Goal: Information Seeking & Learning: Learn about a topic

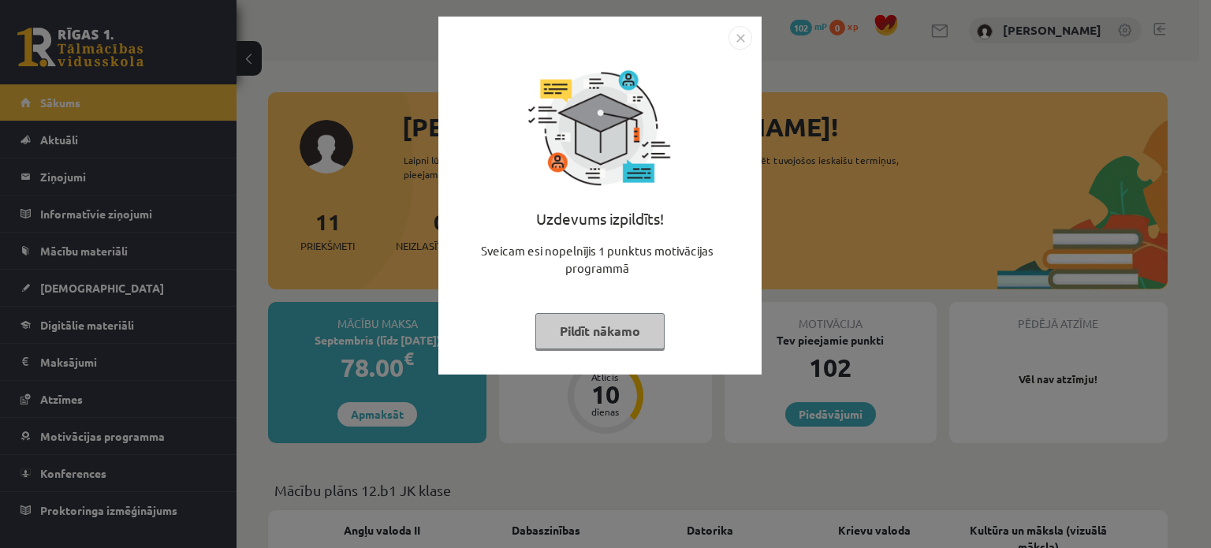
click at [609, 327] on button "Pildīt nākamo" at bounding box center [599, 331] width 129 height 36
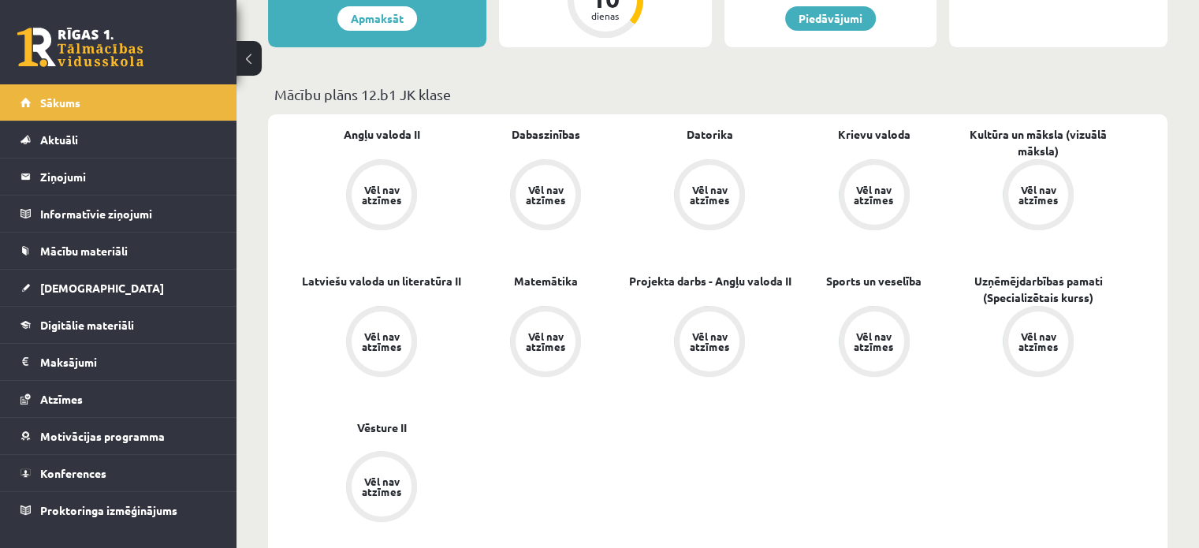
scroll to position [394, 0]
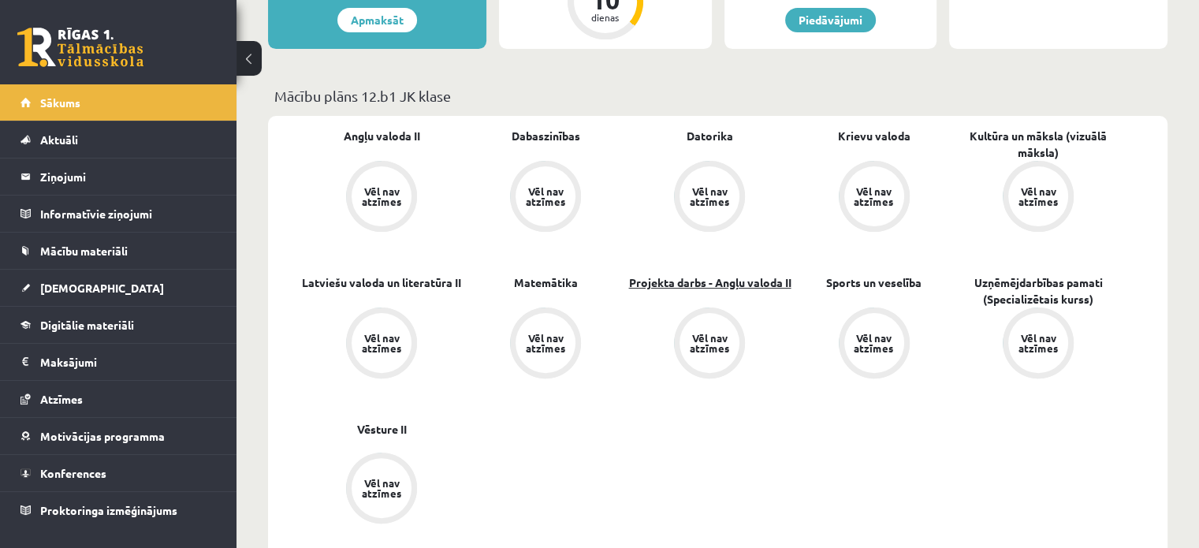
click at [709, 288] on link "Projekta darbs - Angļu valoda II" at bounding box center [709, 282] width 162 height 17
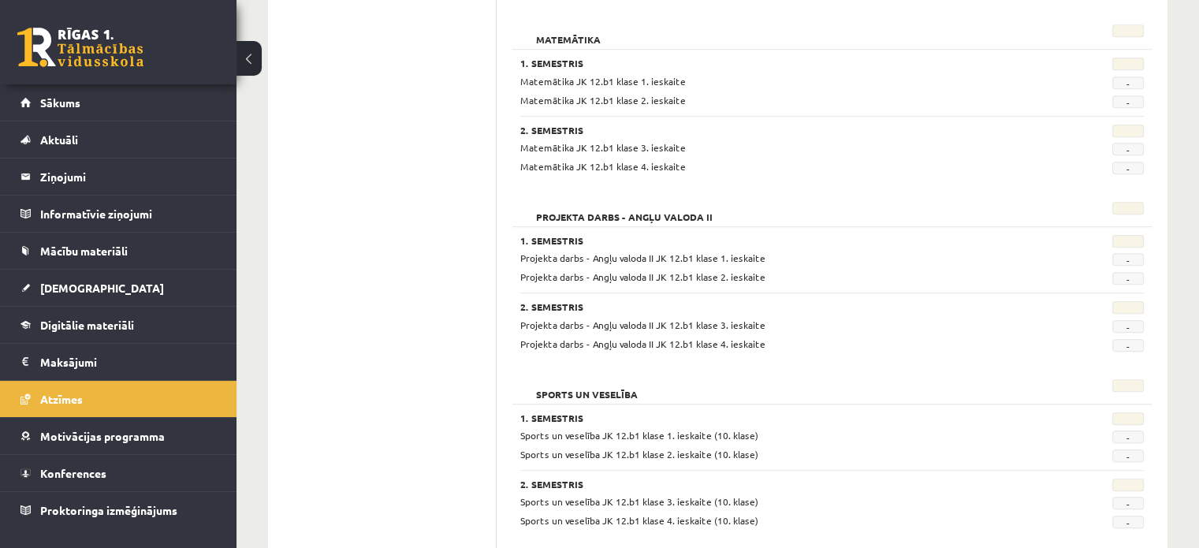
scroll to position [946, 0]
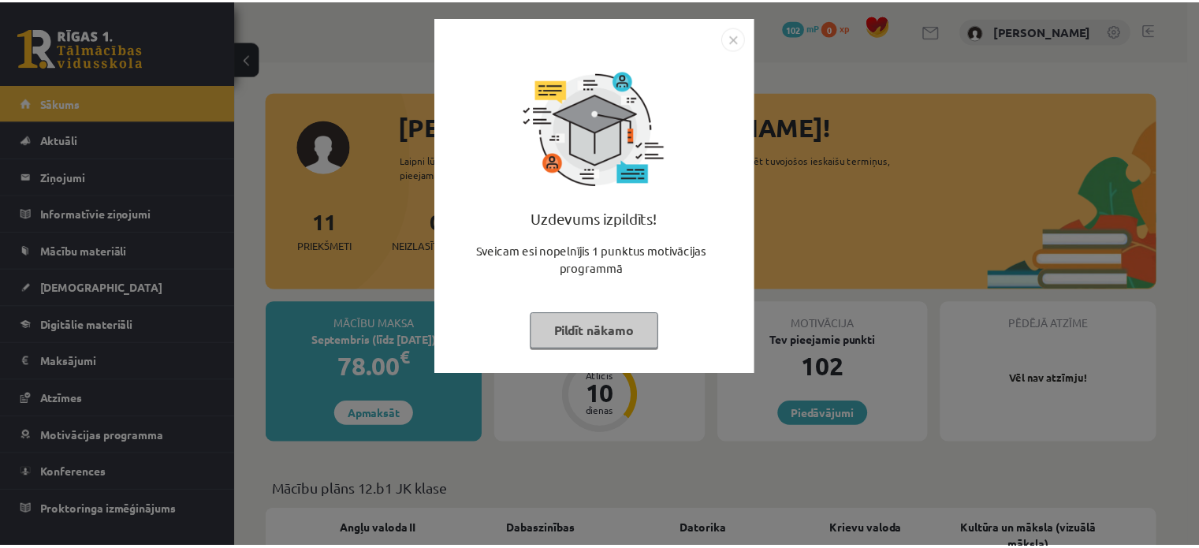
scroll to position [394, 0]
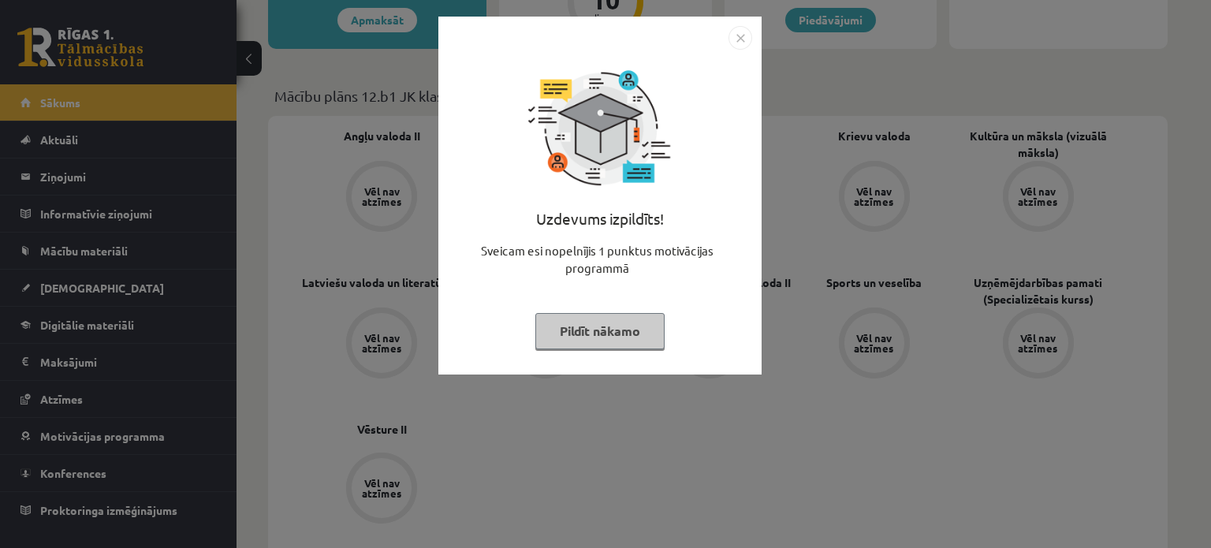
click at [595, 340] on button "Pildīt nākamo" at bounding box center [599, 331] width 129 height 36
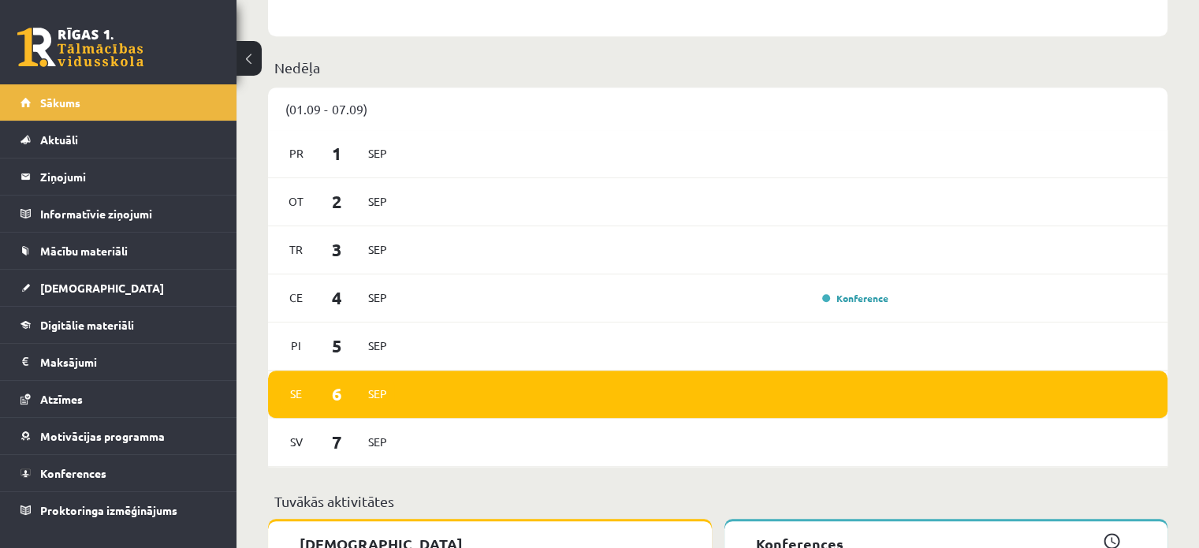
scroll to position [946, 0]
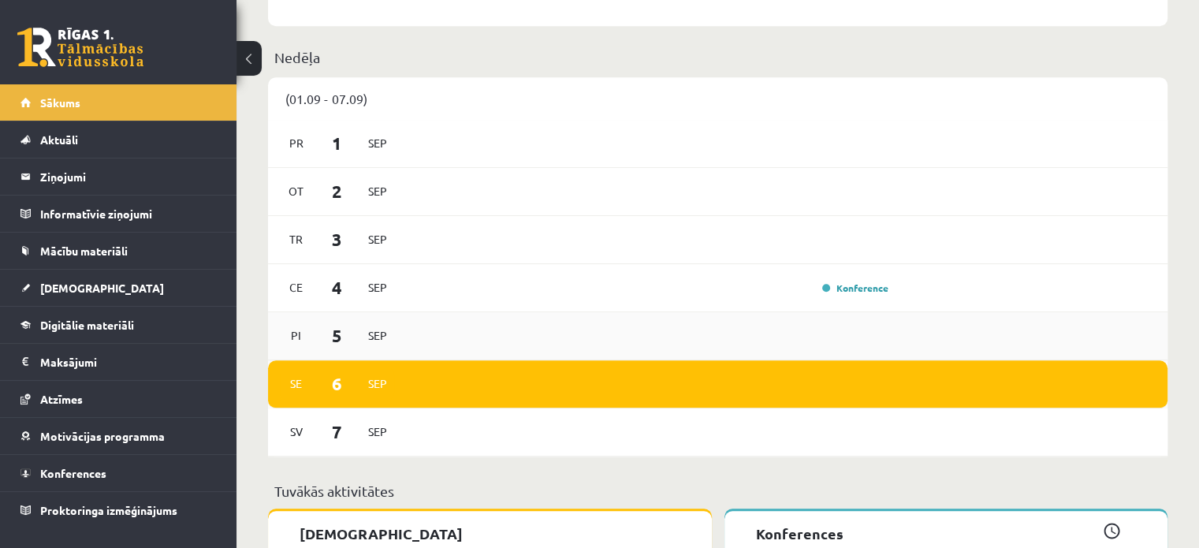
click at [530, 332] on div "Pi 5 Sep" at bounding box center [717, 336] width 899 height 48
click at [862, 291] on link "Konference" at bounding box center [855, 287] width 66 height 13
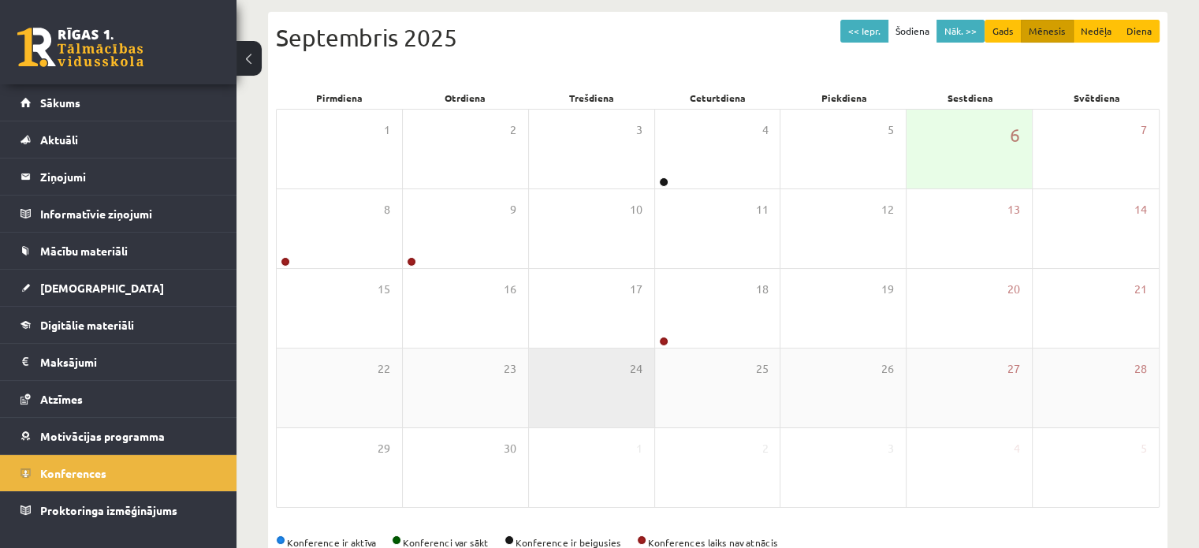
scroll to position [204, 0]
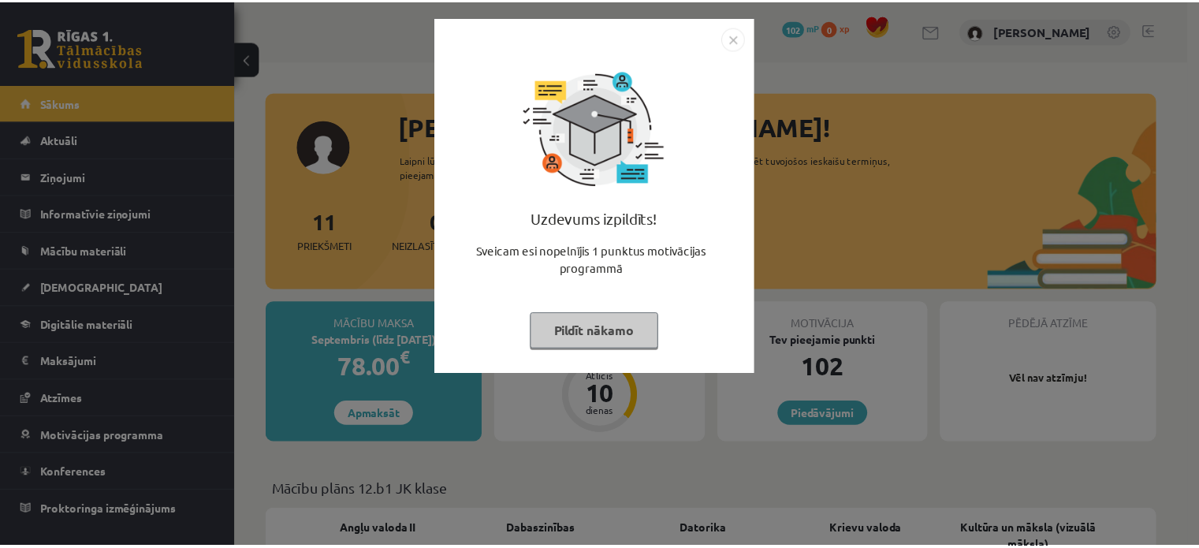
scroll to position [946, 0]
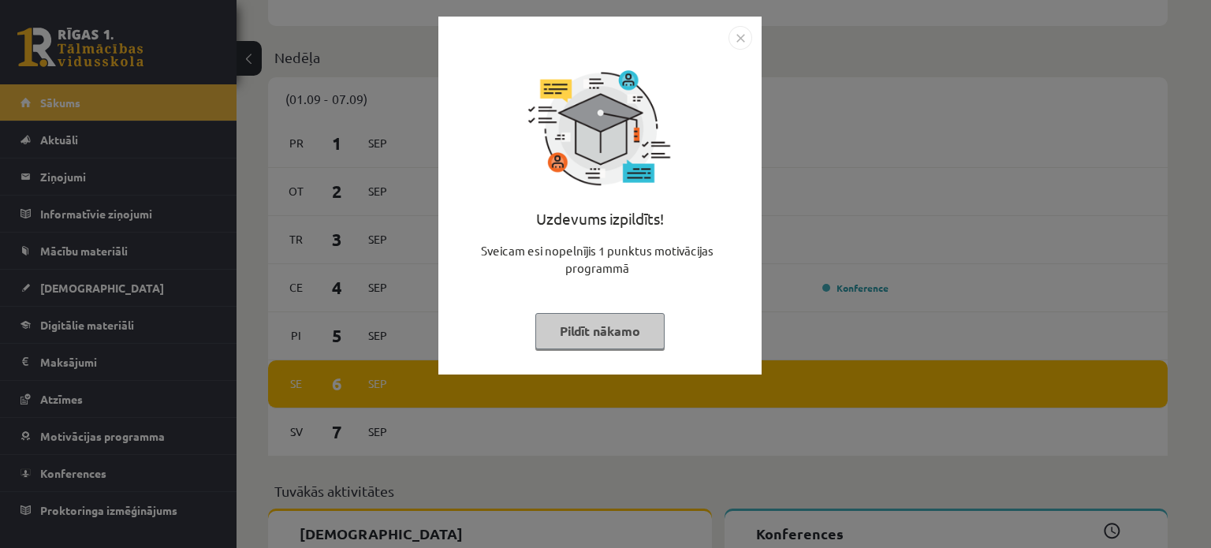
click at [614, 327] on button "Pildīt nākamo" at bounding box center [599, 331] width 129 height 36
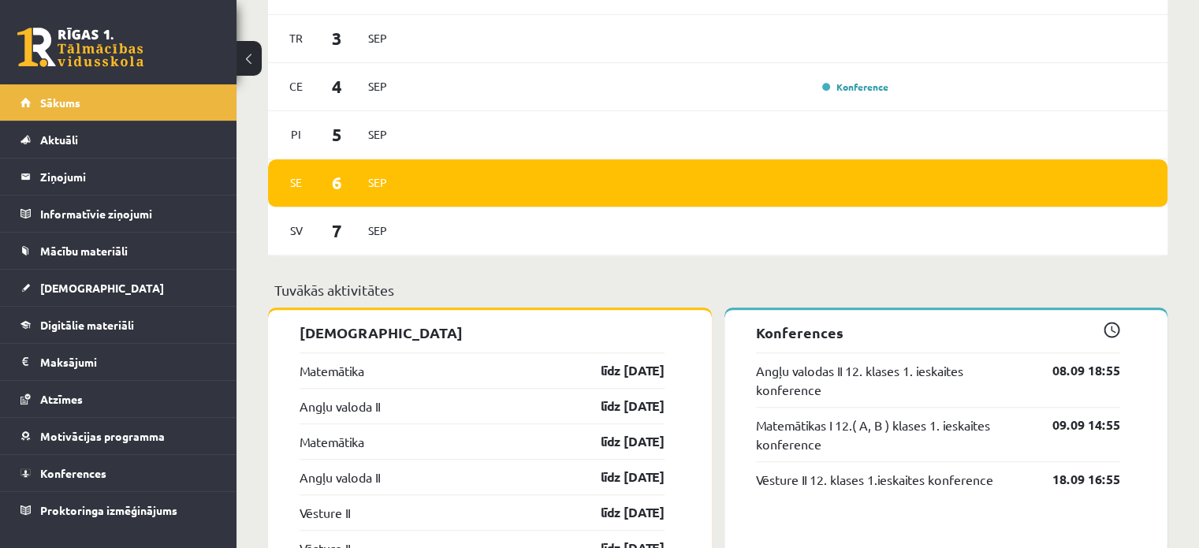
scroll to position [1156, 0]
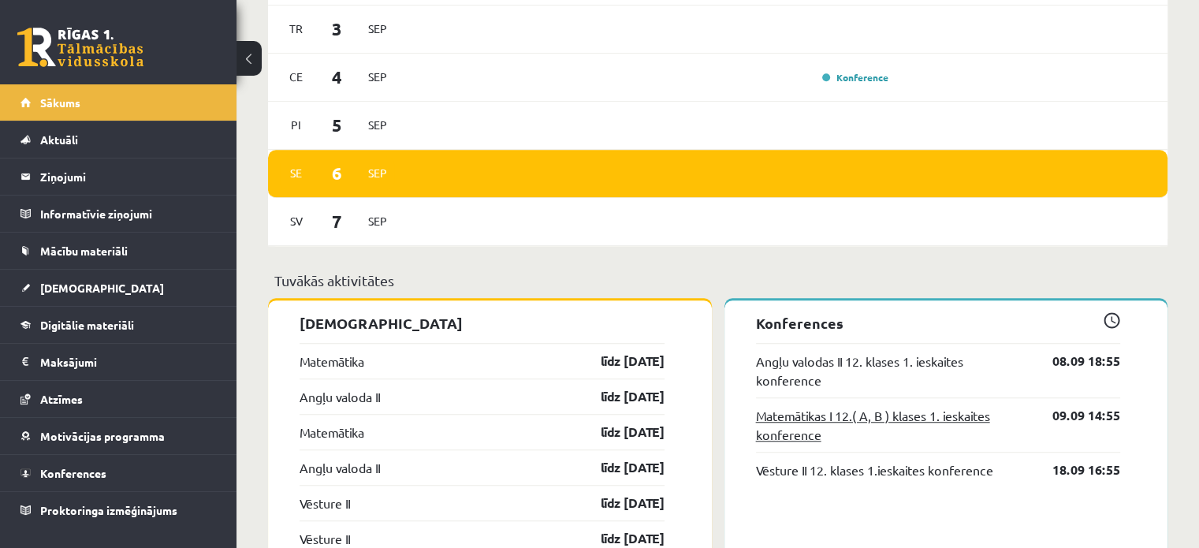
click at [842, 416] on link "Matemātikas I 12.( A, B ) klases 1. ieskaites konference" at bounding box center [893, 425] width 274 height 38
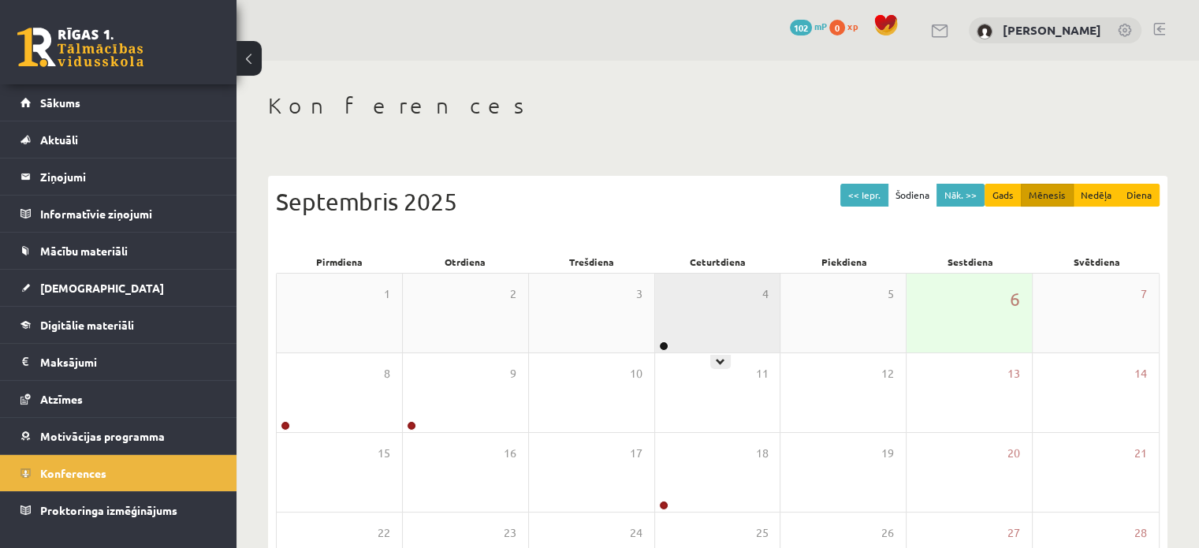
click at [668, 339] on div "4" at bounding box center [717, 313] width 125 height 79
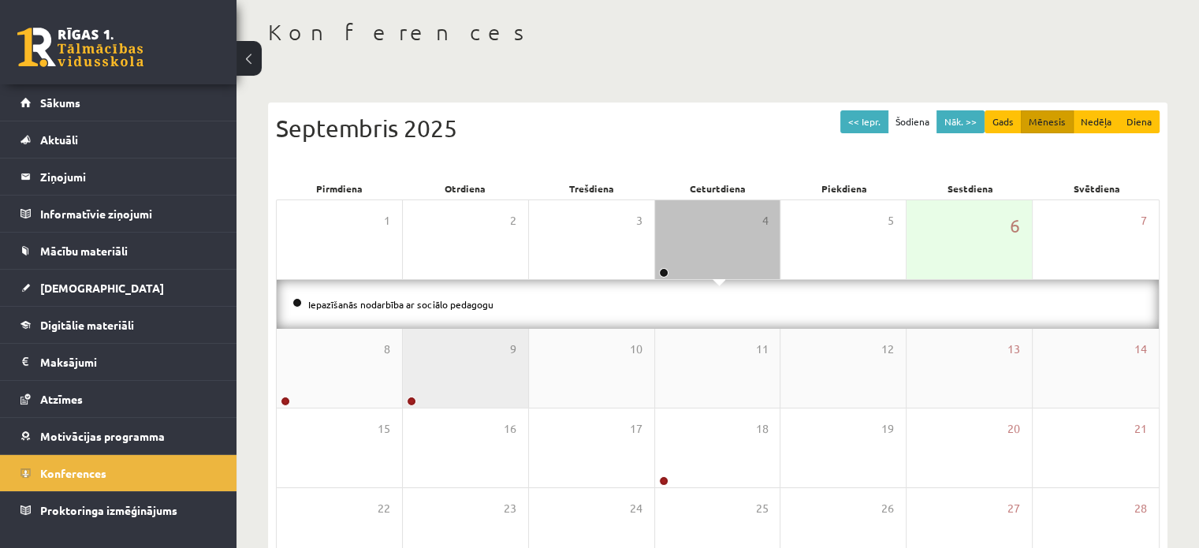
scroll to position [79, 0]
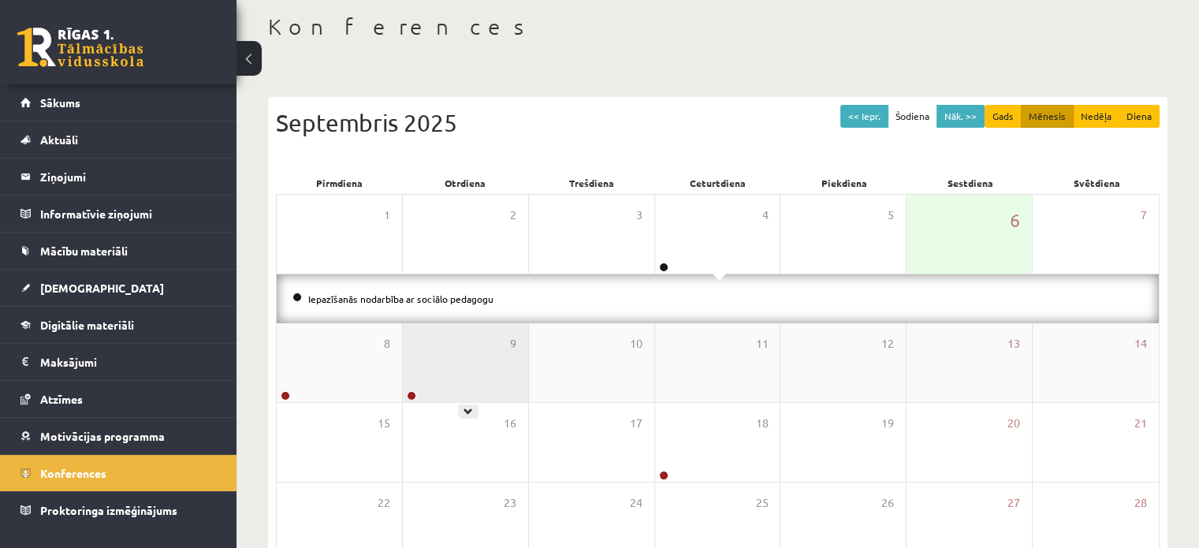
click at [420, 378] on div "9" at bounding box center [465, 362] width 125 height 79
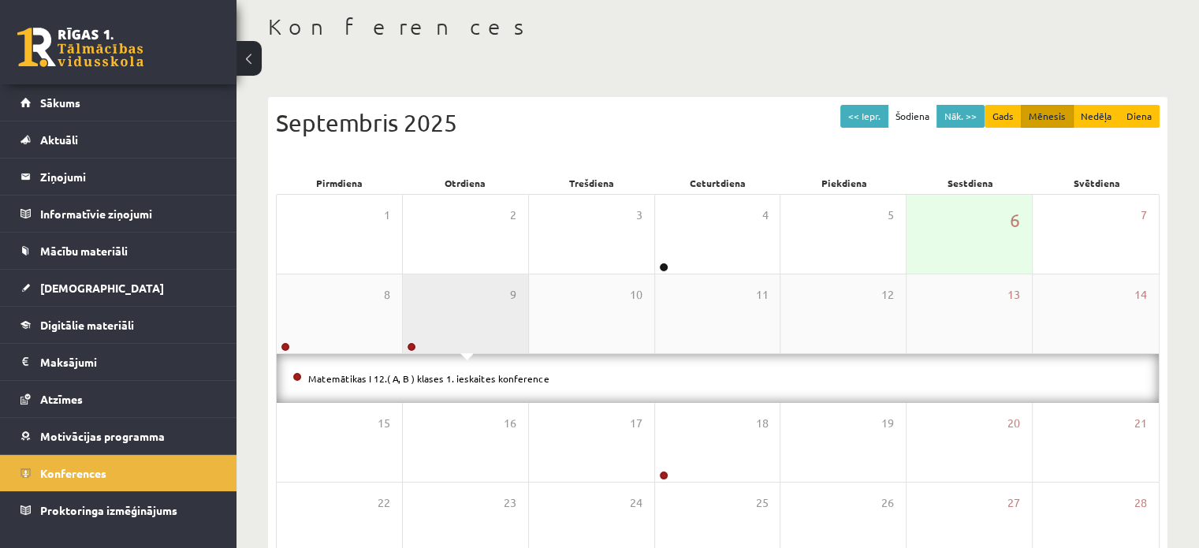
click at [445, 321] on div "9" at bounding box center [465, 313] width 125 height 79
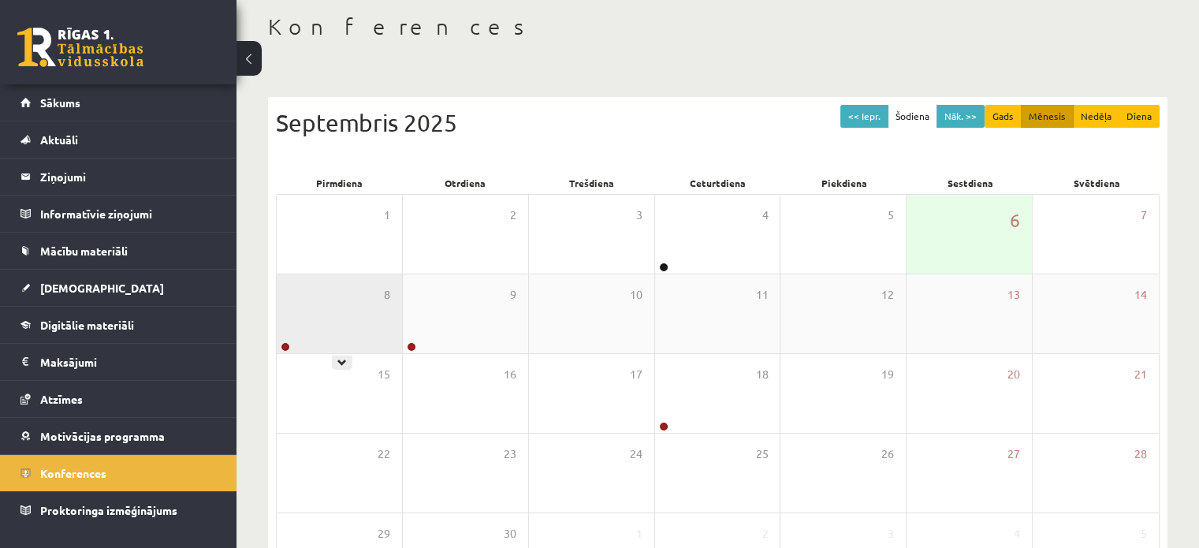
click at [358, 300] on div "8" at bounding box center [339, 313] width 125 height 79
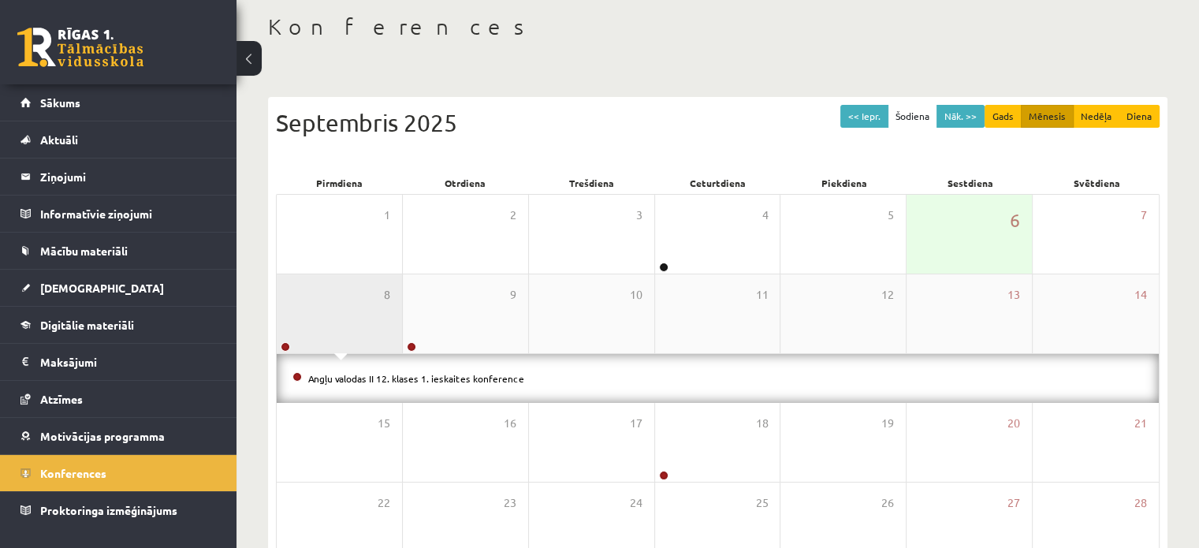
click at [375, 301] on div "8" at bounding box center [339, 313] width 125 height 79
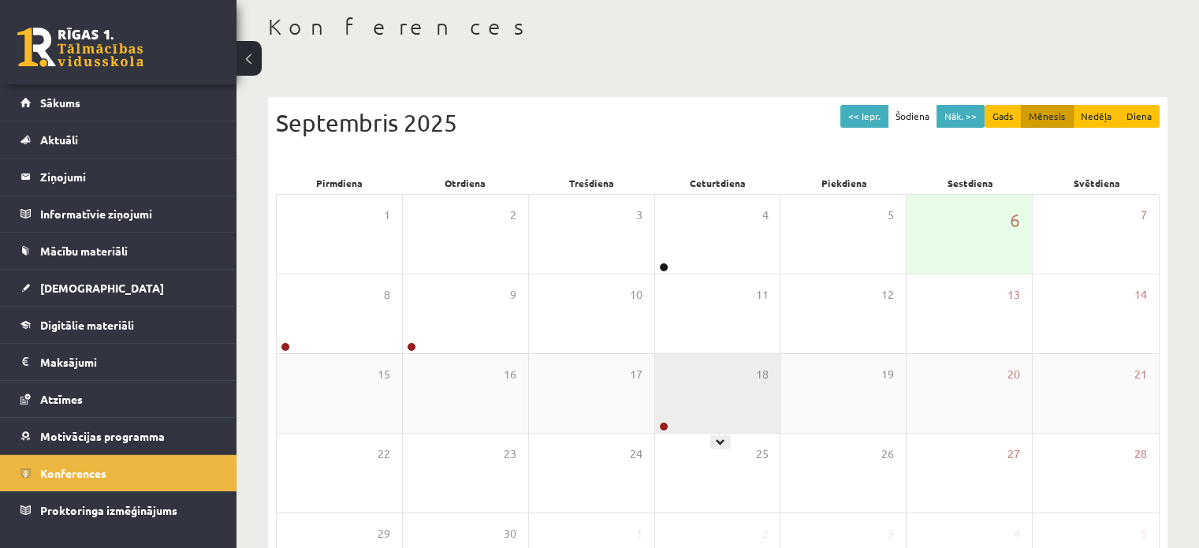
click at [716, 412] on div "18" at bounding box center [717, 393] width 125 height 79
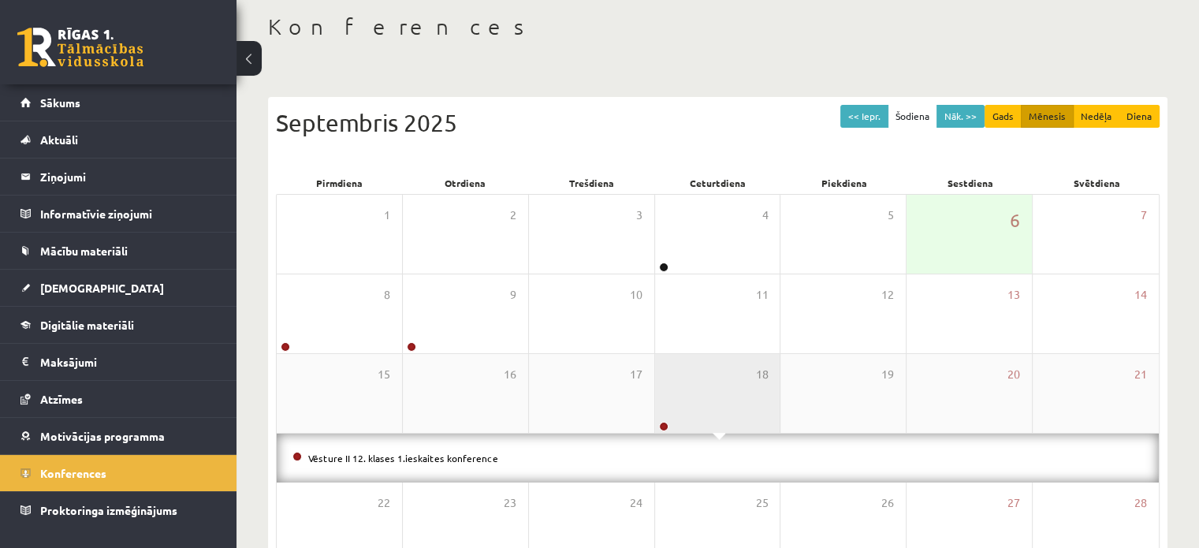
click at [713, 393] on div "18" at bounding box center [717, 393] width 125 height 79
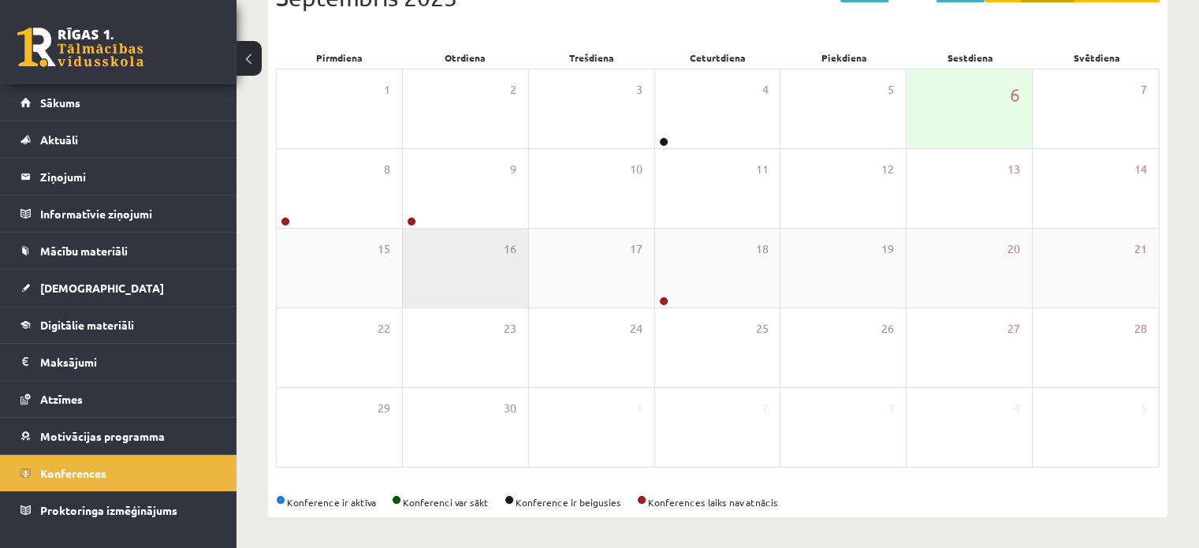
scroll to position [203, 0]
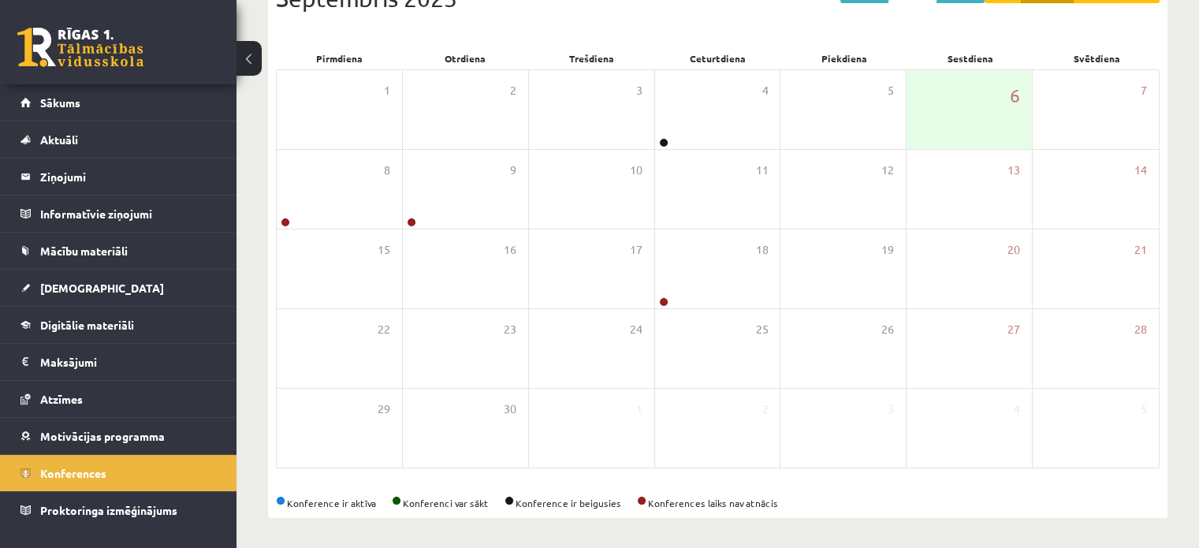
click at [1167, 166] on div "Konferences << Iepr. Šodiena Nāk. >> Gads Mēnesis Nedēļa Diena Septembris 2025 …" at bounding box center [717, 203] width 962 height 692
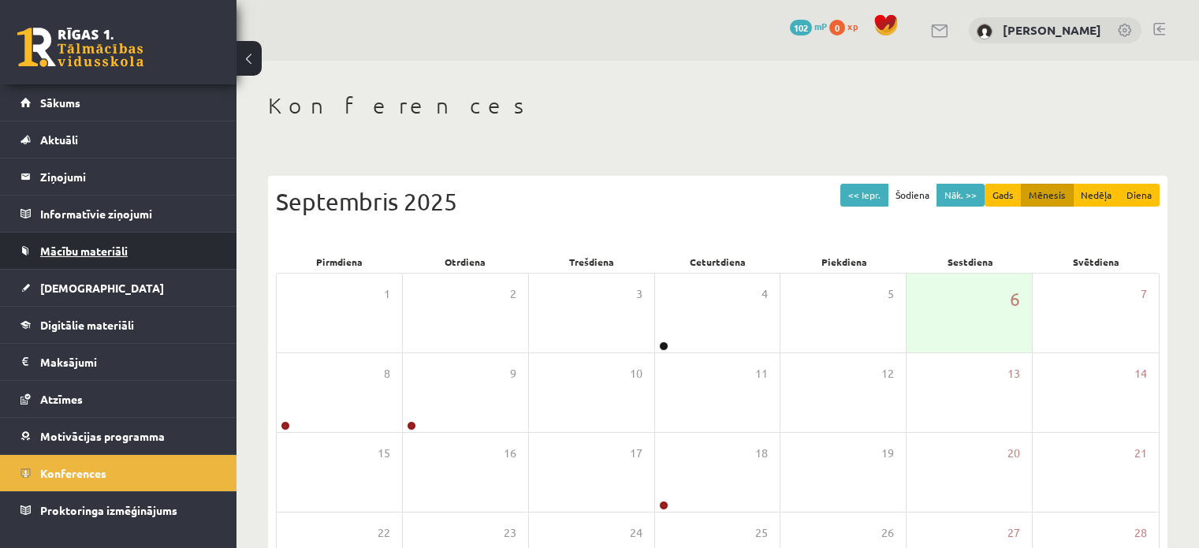
scroll to position [203, 0]
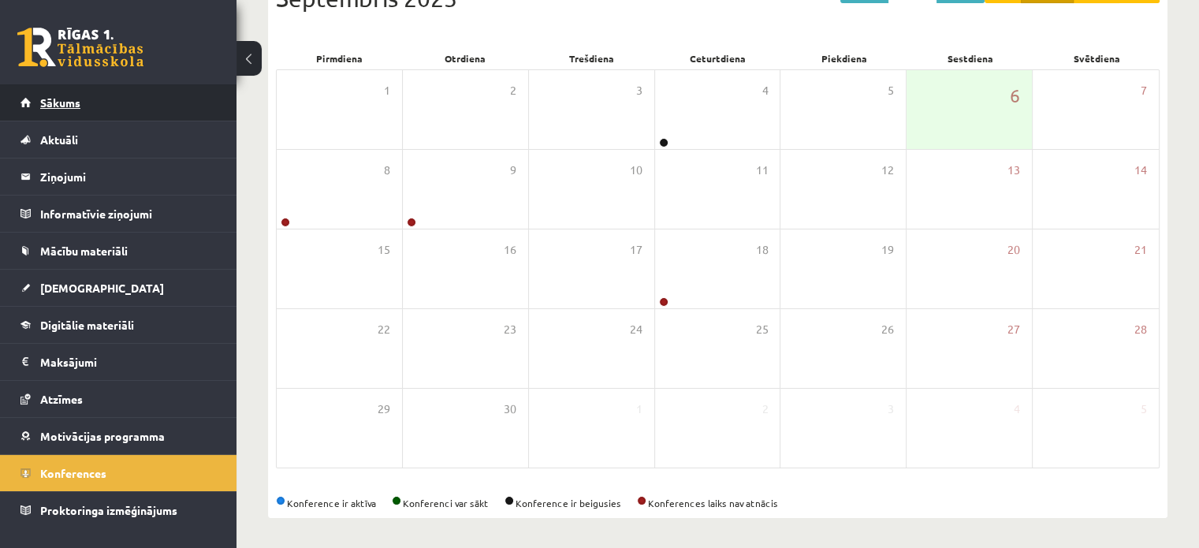
click at [99, 97] on link "Sākums" at bounding box center [118, 102] width 196 height 36
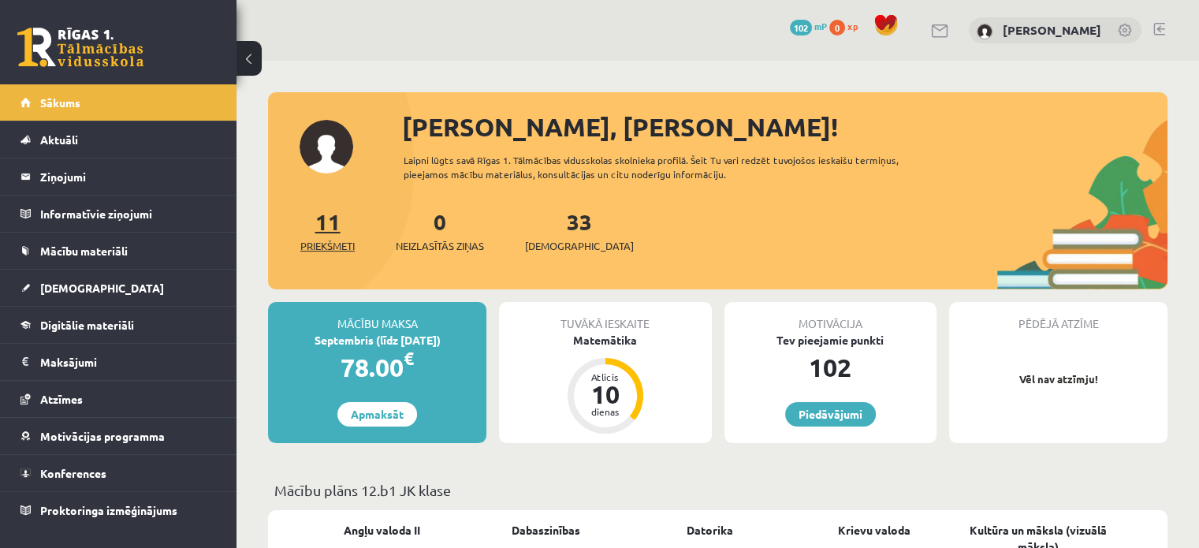
click at [328, 223] on link "11 Priekšmeti" at bounding box center [327, 230] width 54 height 47
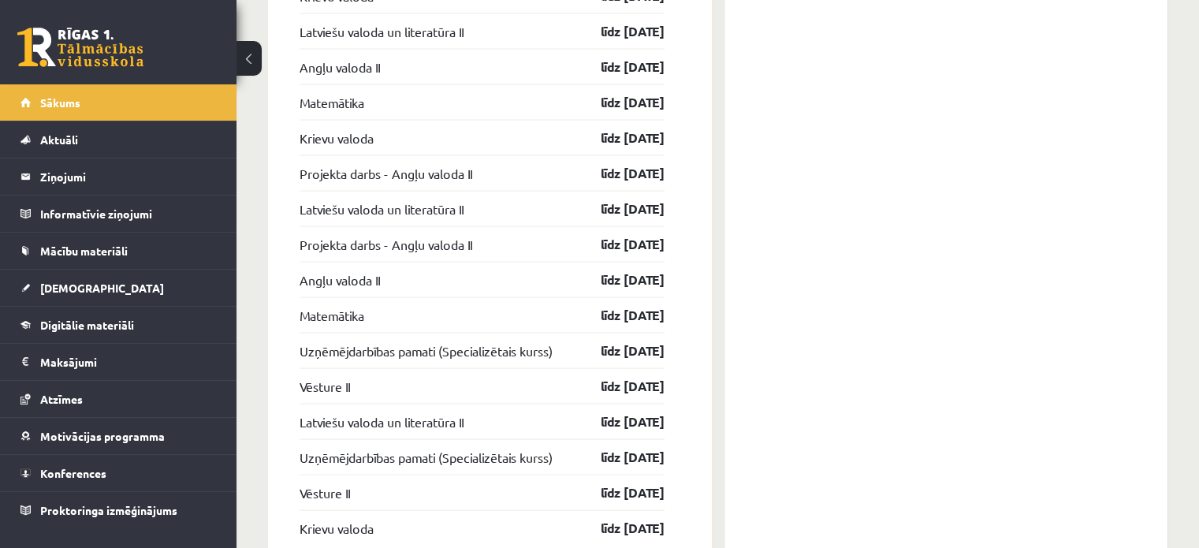
scroll to position [3206, 0]
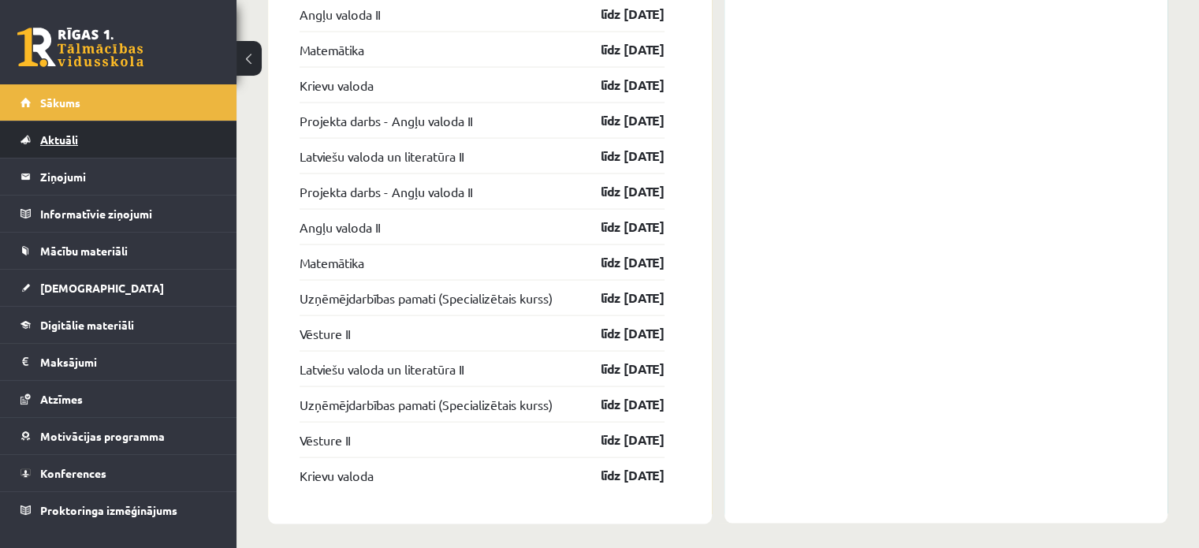
click at [73, 145] on link "Aktuāli" at bounding box center [118, 139] width 196 height 36
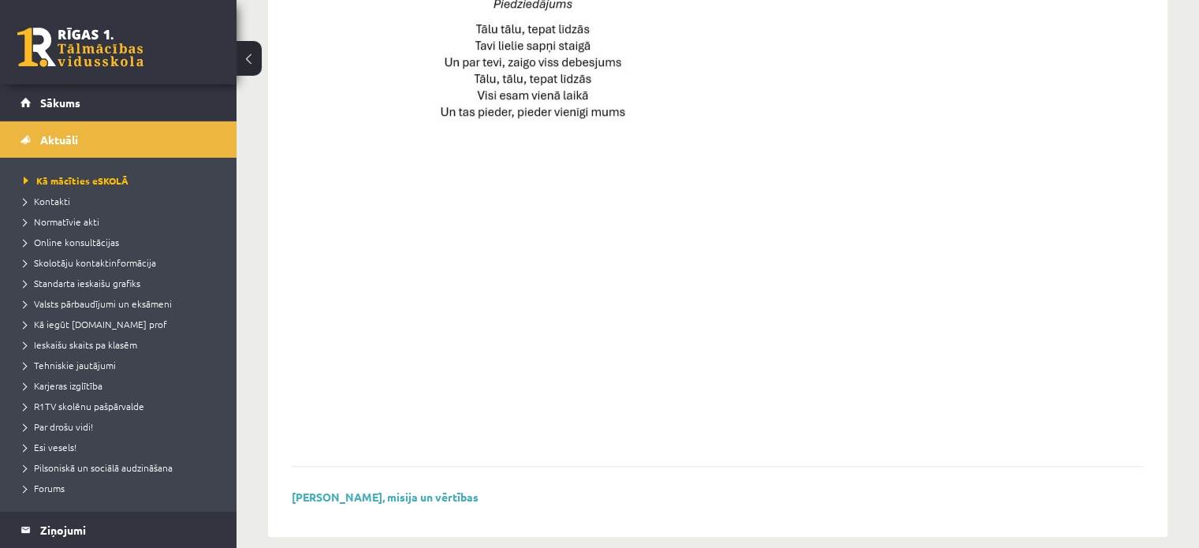
scroll to position [1170, 0]
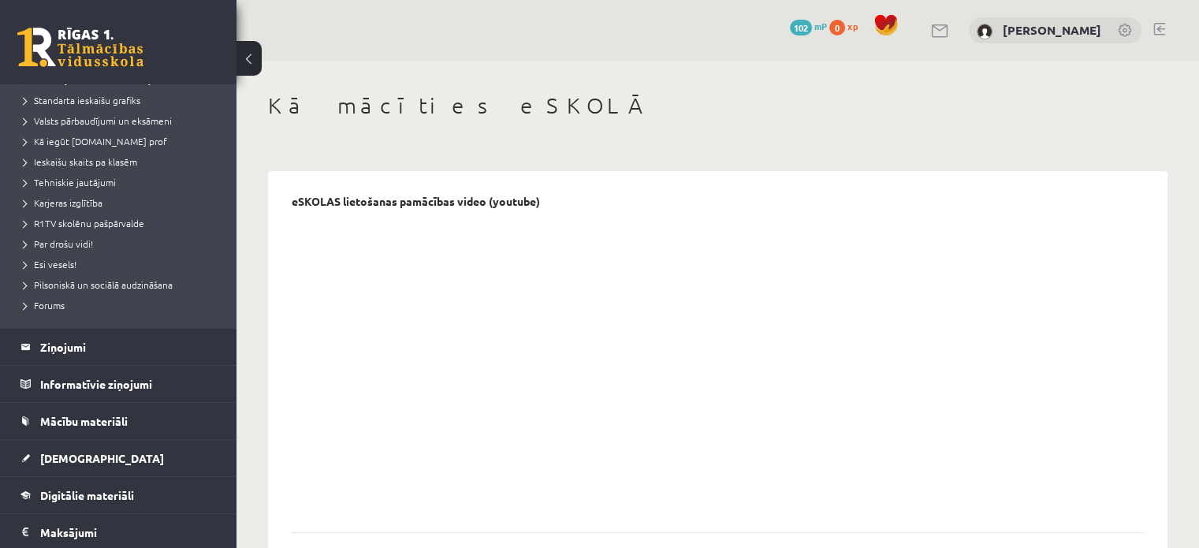
scroll to position [236, 0]
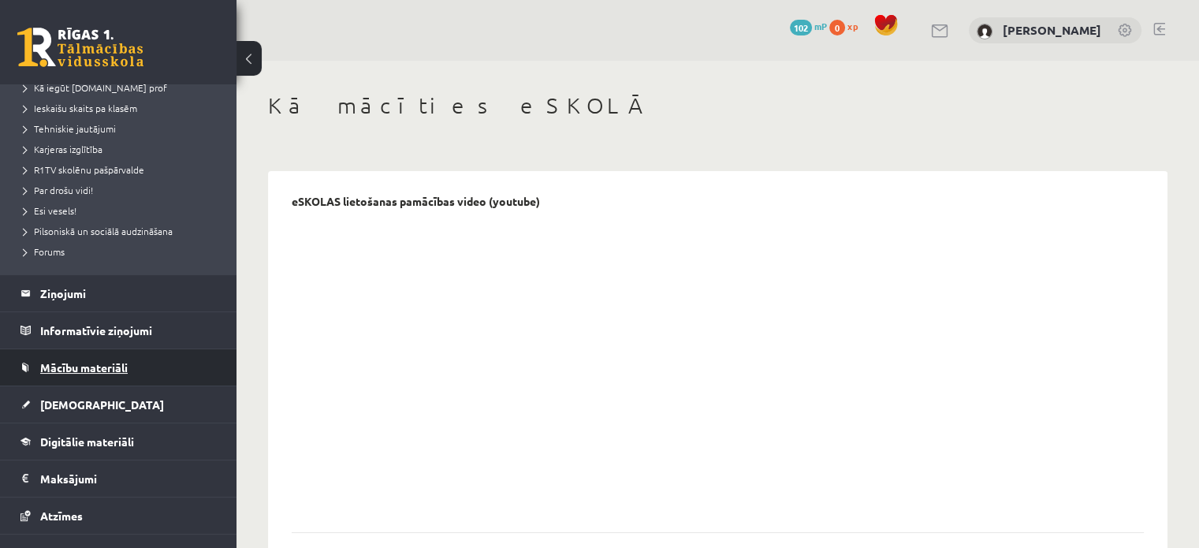
click at [98, 365] on span "Mācību materiāli" at bounding box center [83, 367] width 87 height 14
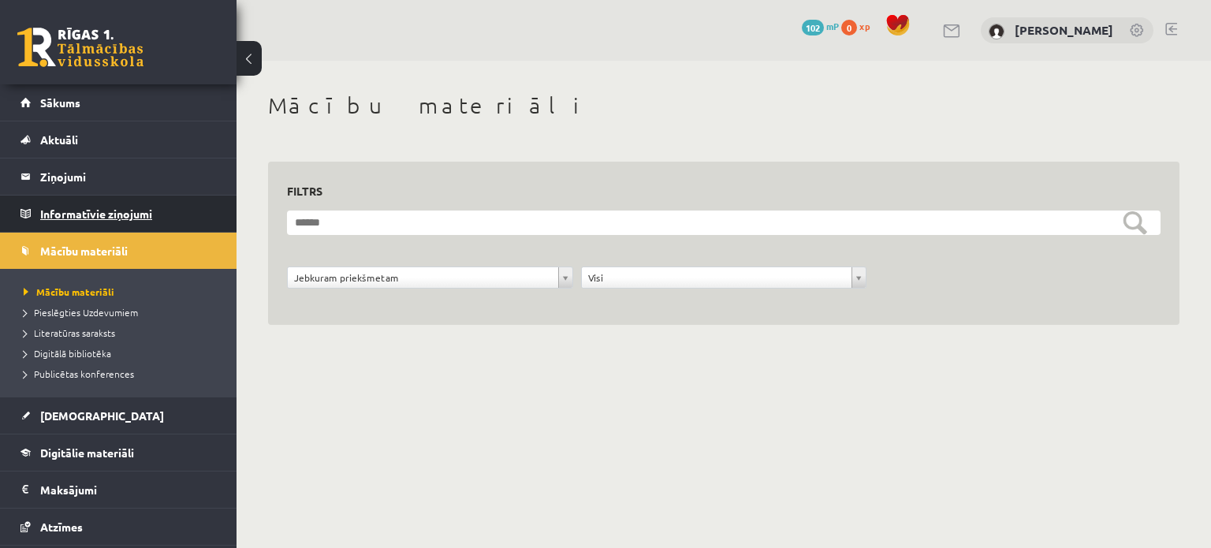
click at [120, 210] on legend "Informatīvie ziņojumi 0" at bounding box center [128, 213] width 177 height 36
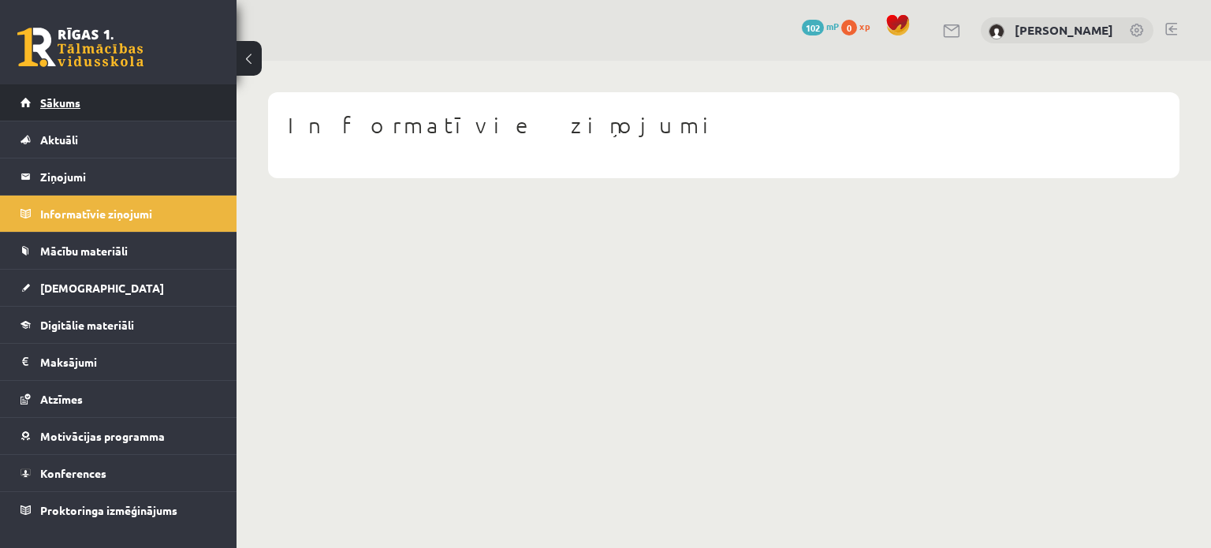
click at [69, 104] on span "Sākums" at bounding box center [60, 102] width 40 height 14
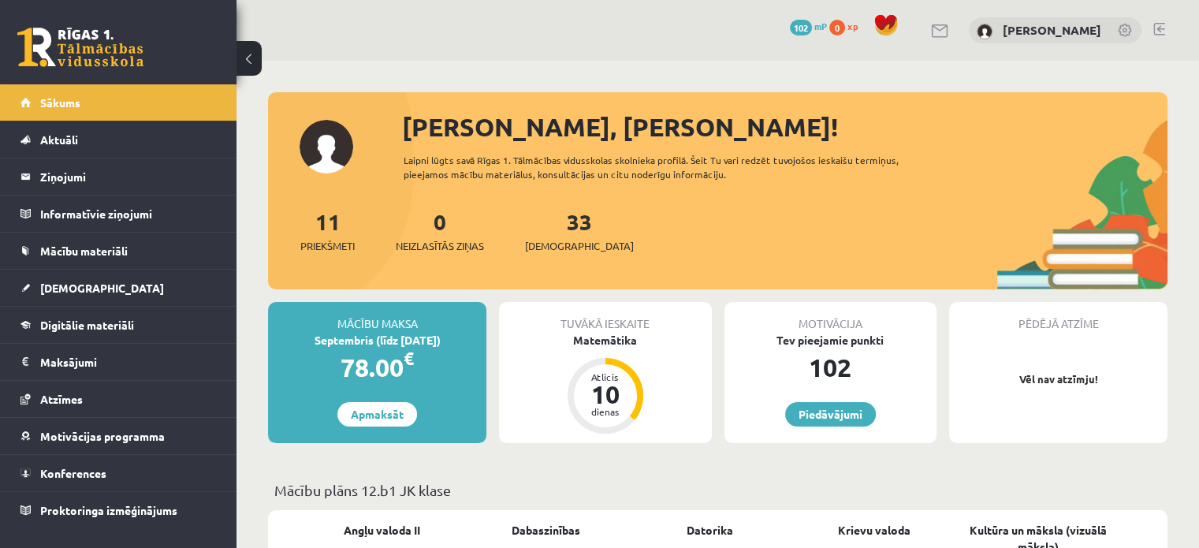
click at [1124, 31] on link at bounding box center [1126, 32] width 16 height 16
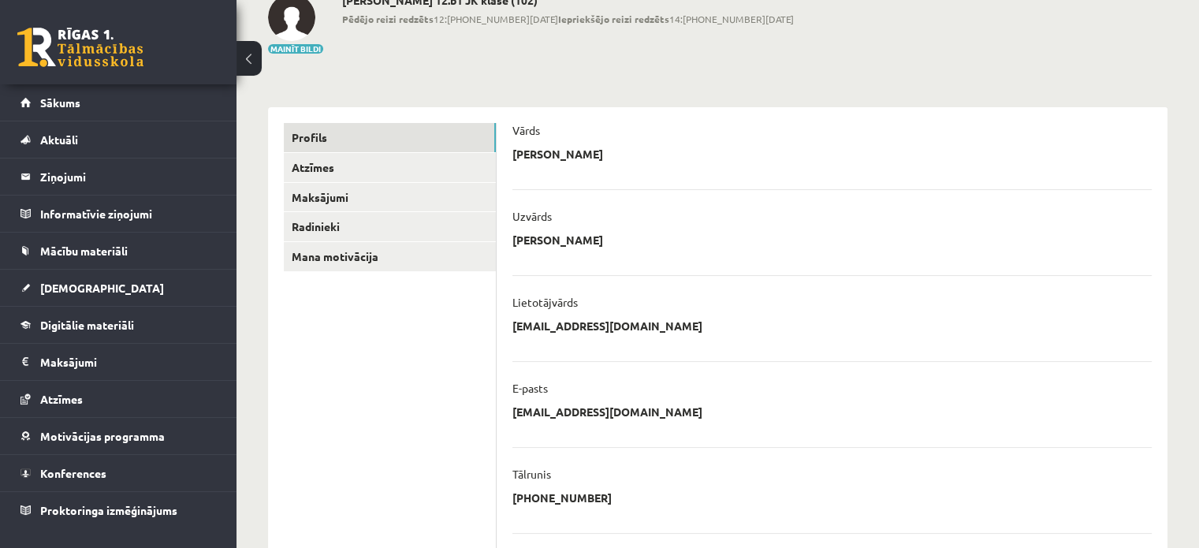
scroll to position [79, 0]
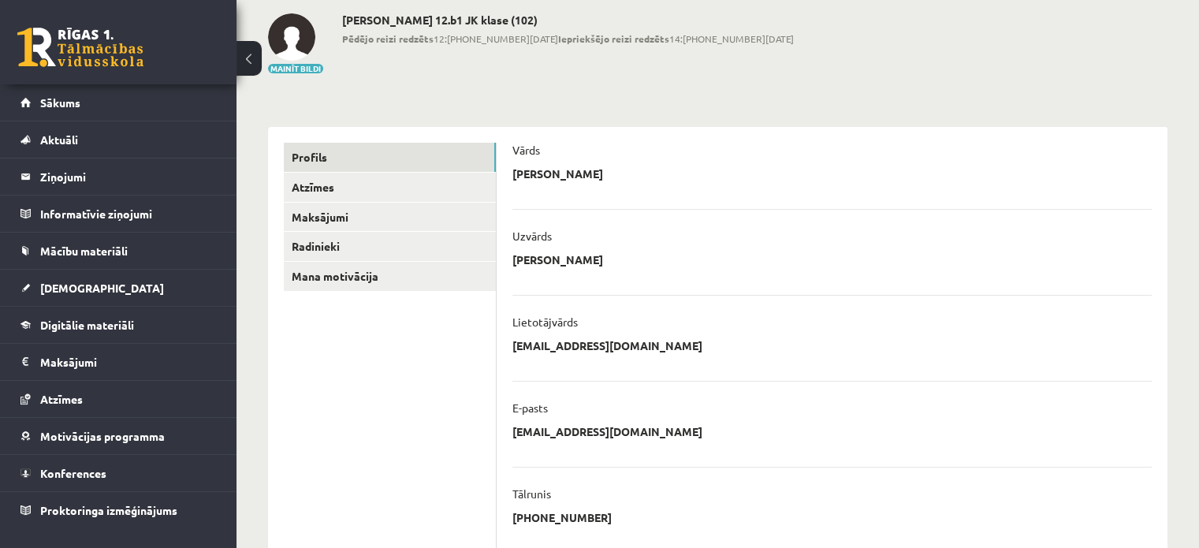
click at [247, 66] on button at bounding box center [248, 58] width 25 height 35
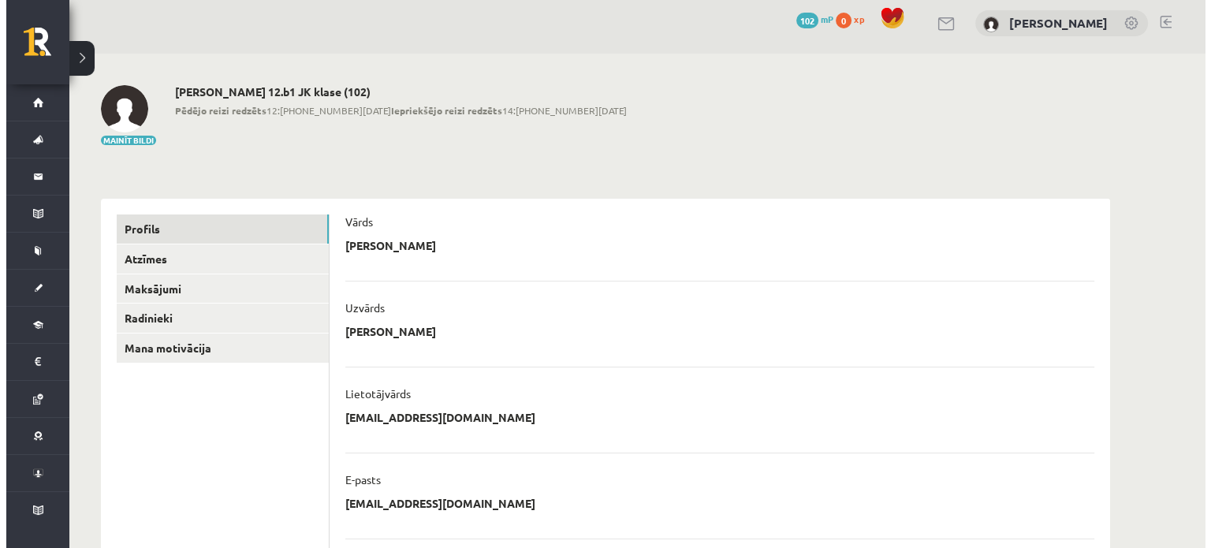
scroll to position [0, 0]
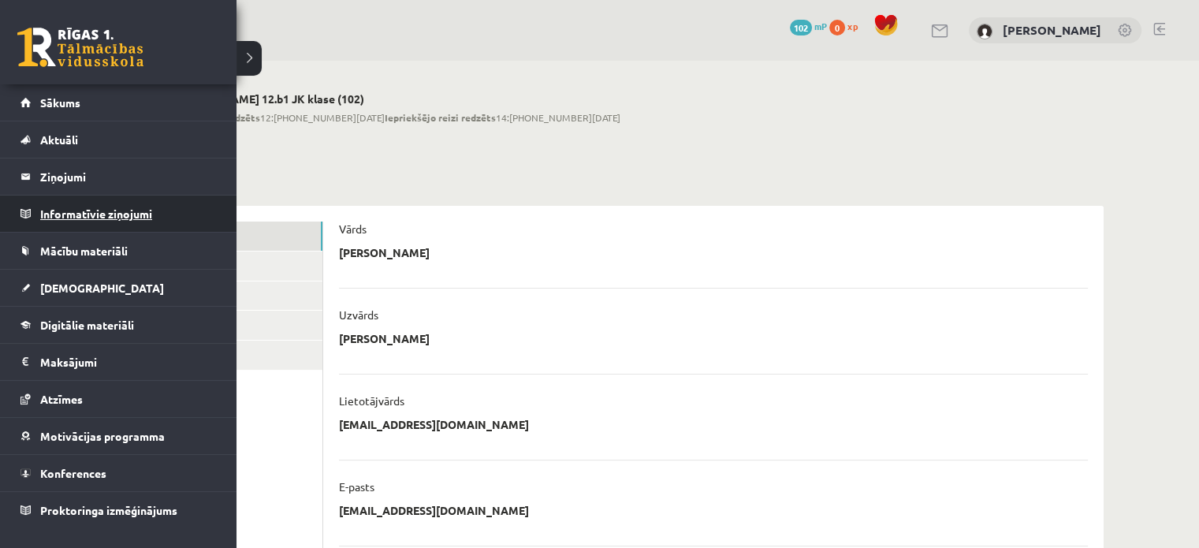
click at [90, 217] on legend "Informatīvie ziņojumi 0" at bounding box center [128, 213] width 177 height 36
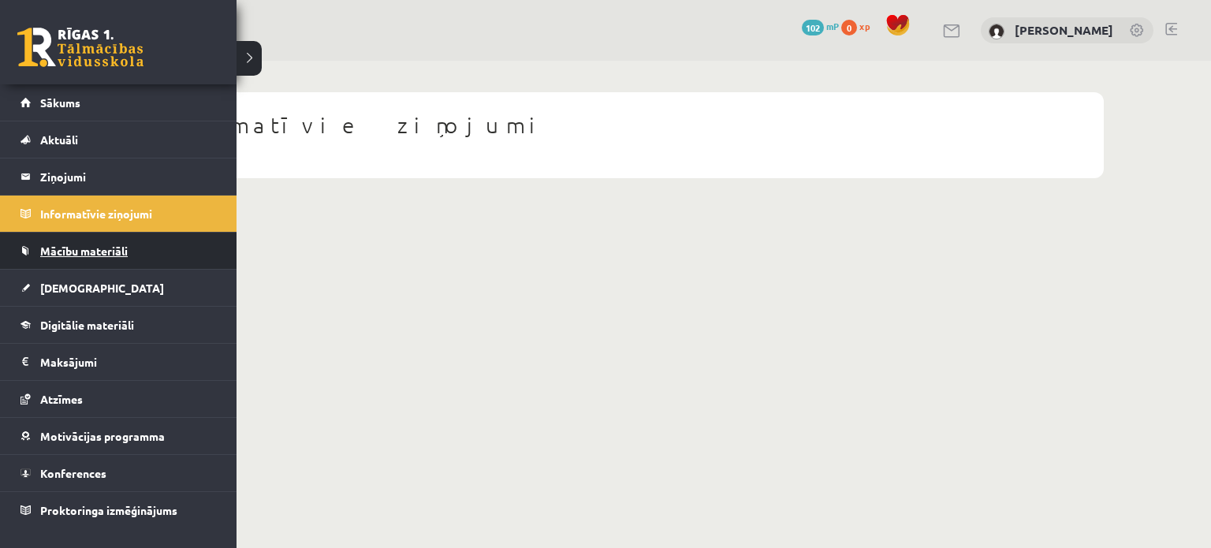
click at [63, 248] on span "Mācību materiāli" at bounding box center [83, 251] width 87 height 14
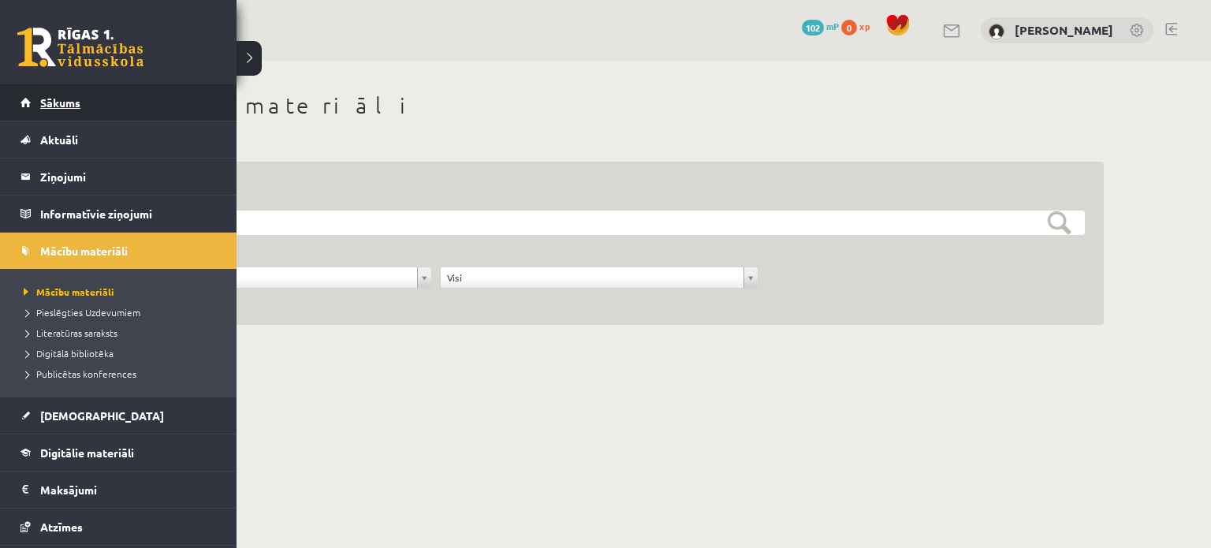
click at [44, 113] on link "Sākums" at bounding box center [118, 102] width 196 height 36
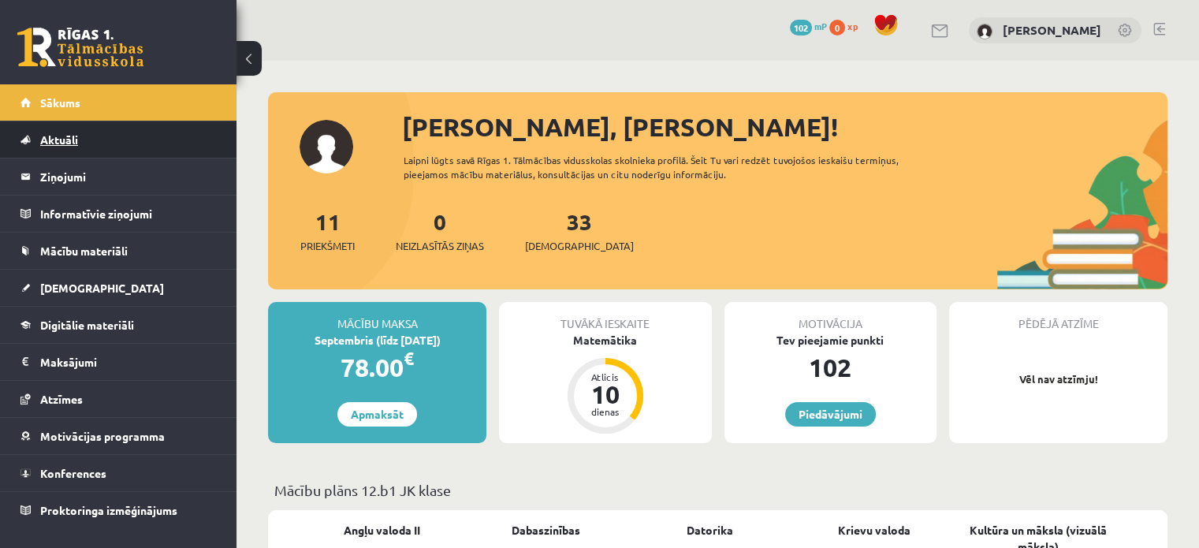
click at [114, 135] on link "Aktuāli" at bounding box center [118, 139] width 196 height 36
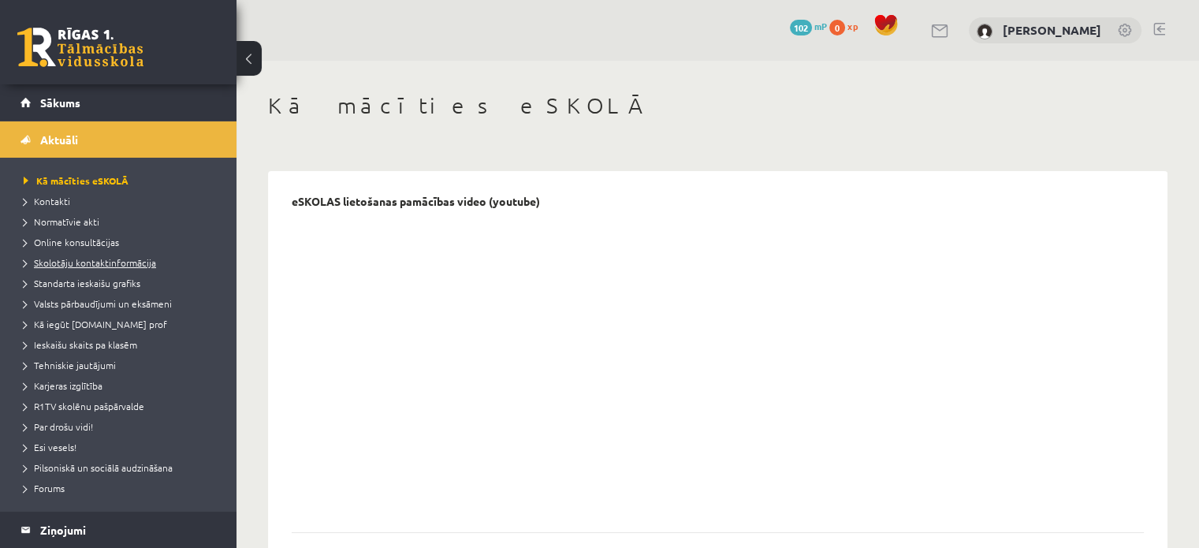
click at [89, 265] on span "Skolotāju kontaktinformācija" at bounding box center [90, 262] width 132 height 13
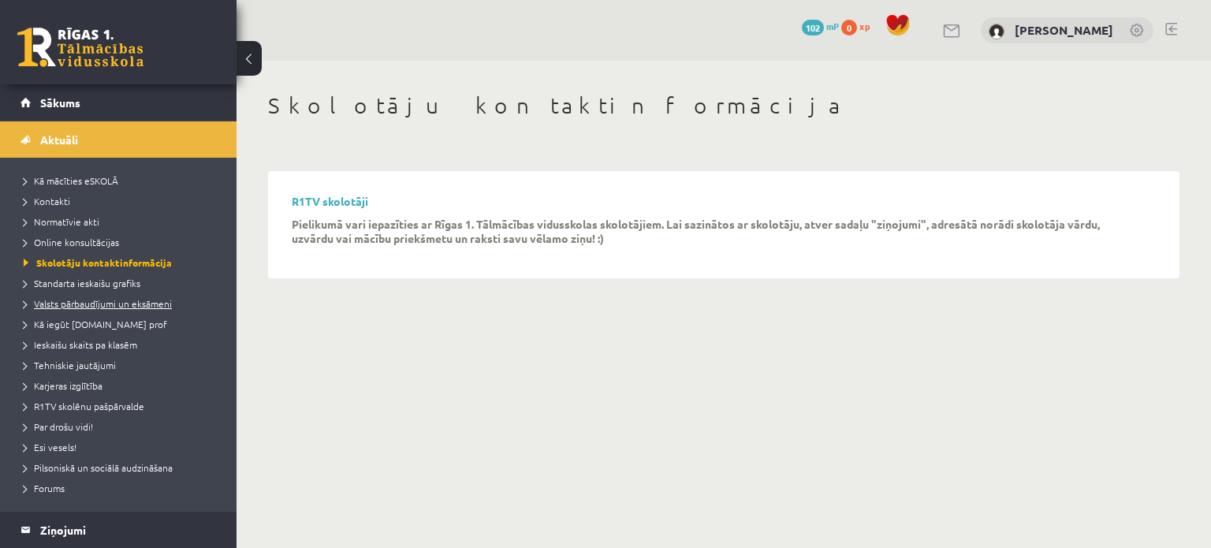
click at [114, 305] on span "Valsts pārbaudījumi un eksāmeni" at bounding box center [98, 303] width 148 height 13
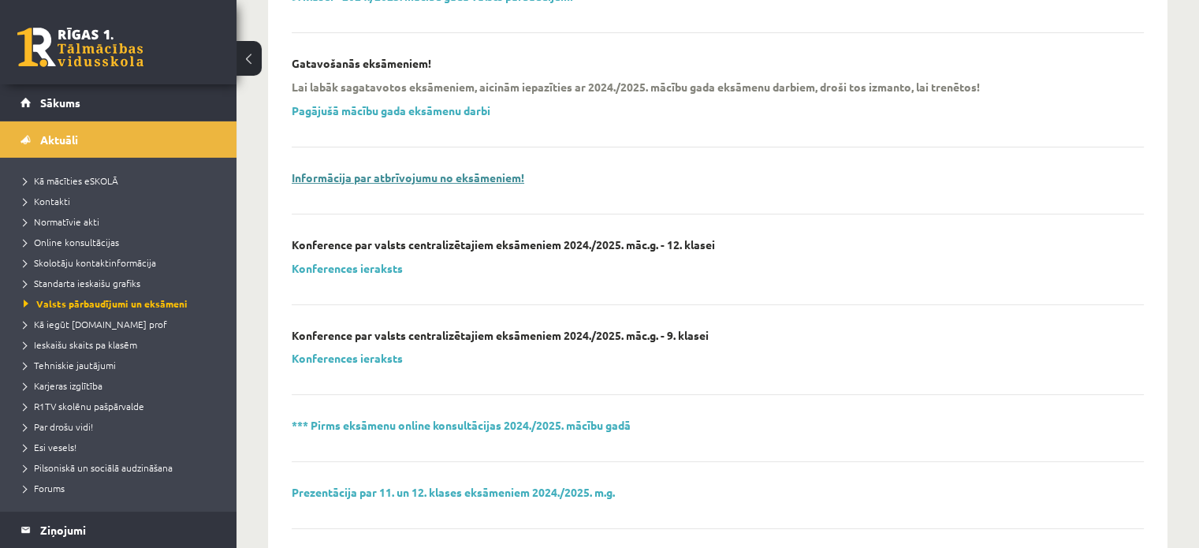
scroll to position [315, 0]
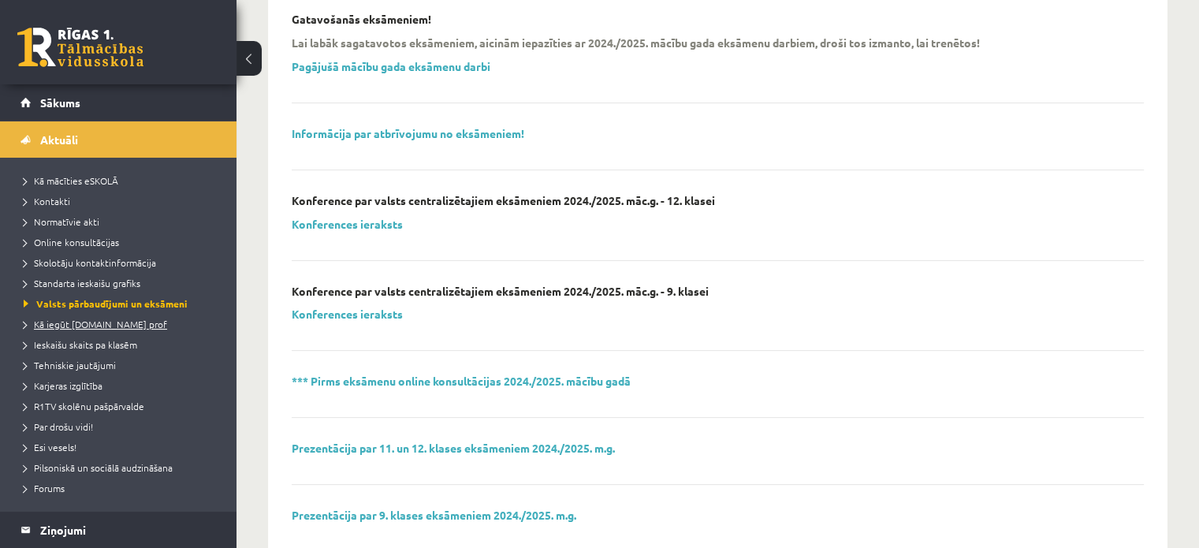
click at [124, 324] on span "Kā iegūt [DOMAIN_NAME] prof" at bounding box center [95, 324] width 143 height 13
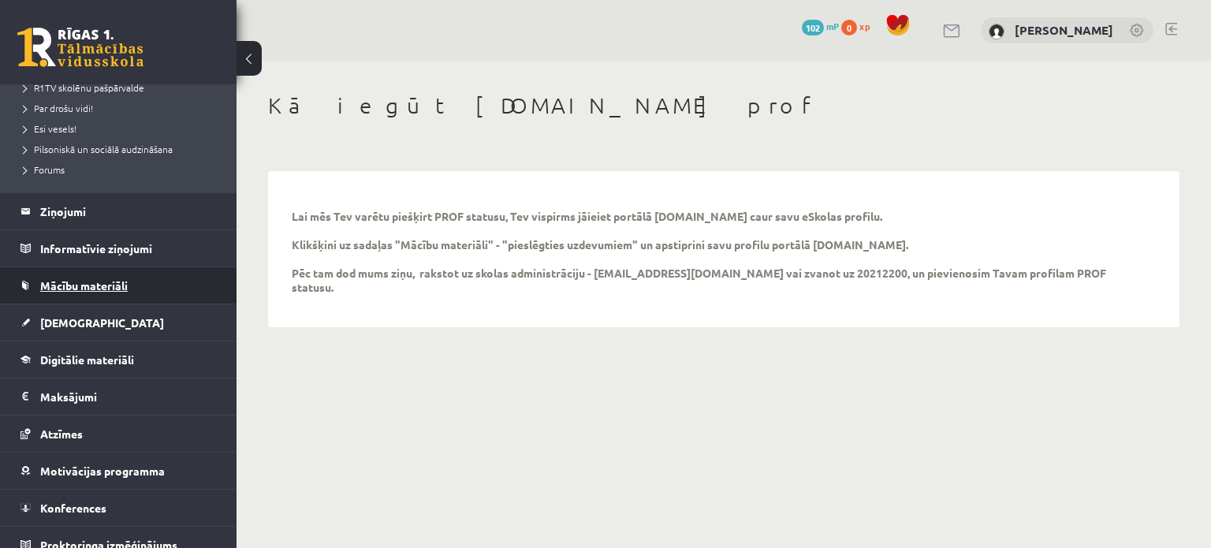
scroll to position [331, 0]
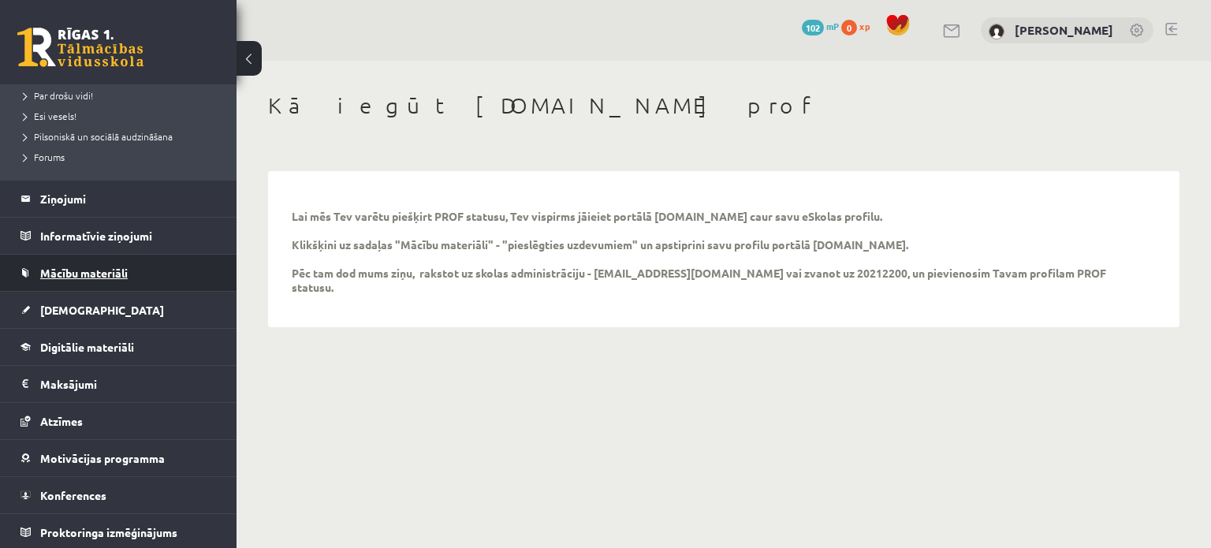
click at [76, 270] on span "Mācību materiāli" at bounding box center [83, 273] width 87 height 14
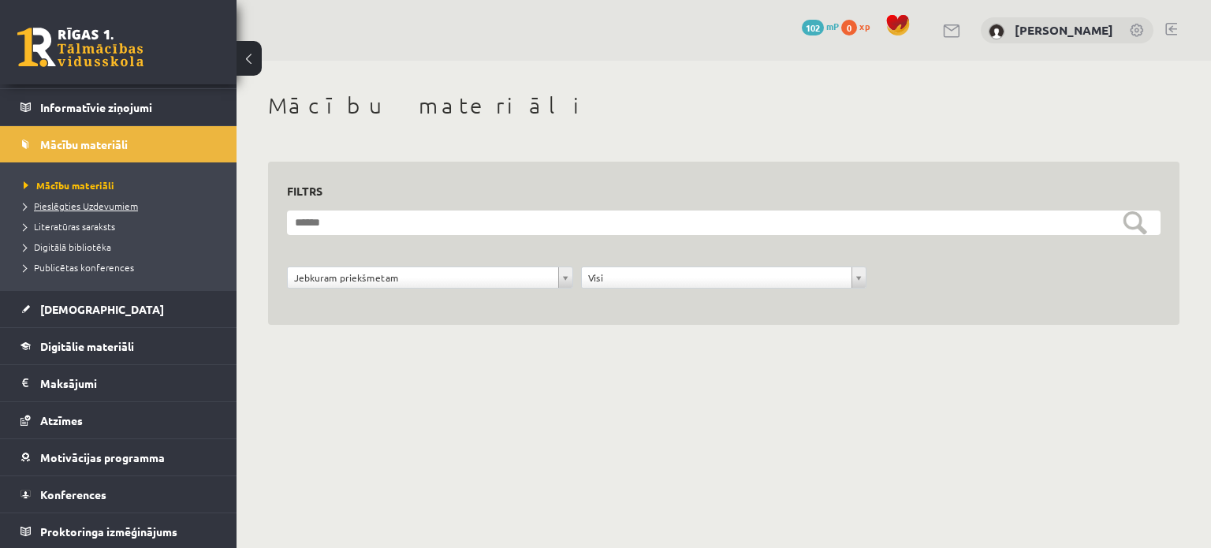
click at [85, 200] on span "Pieslēgties Uzdevumiem" at bounding box center [81, 205] width 114 height 13
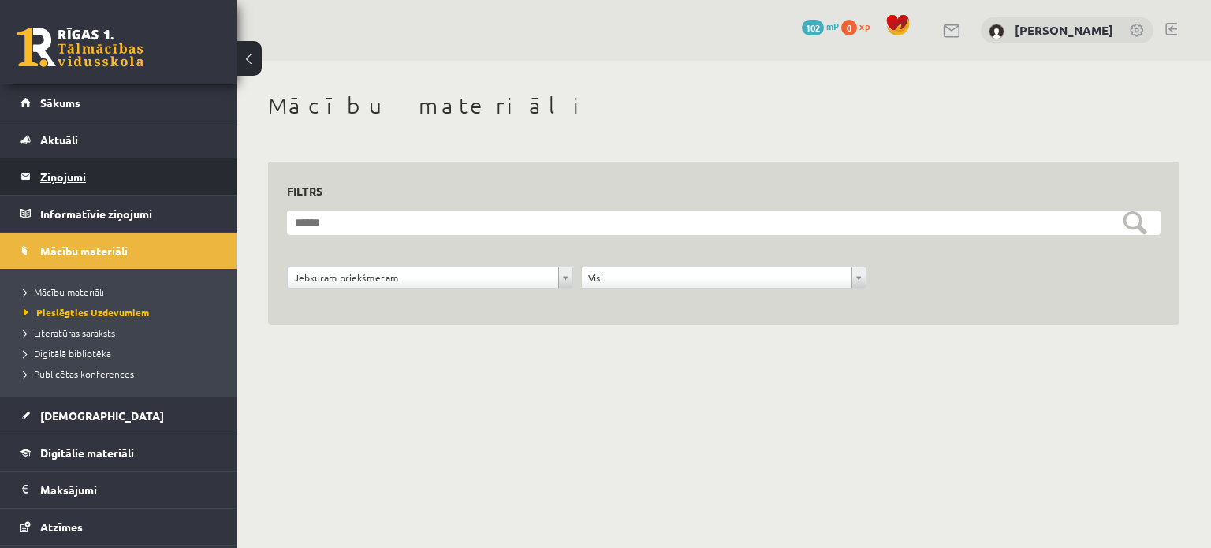
scroll to position [0, 0]
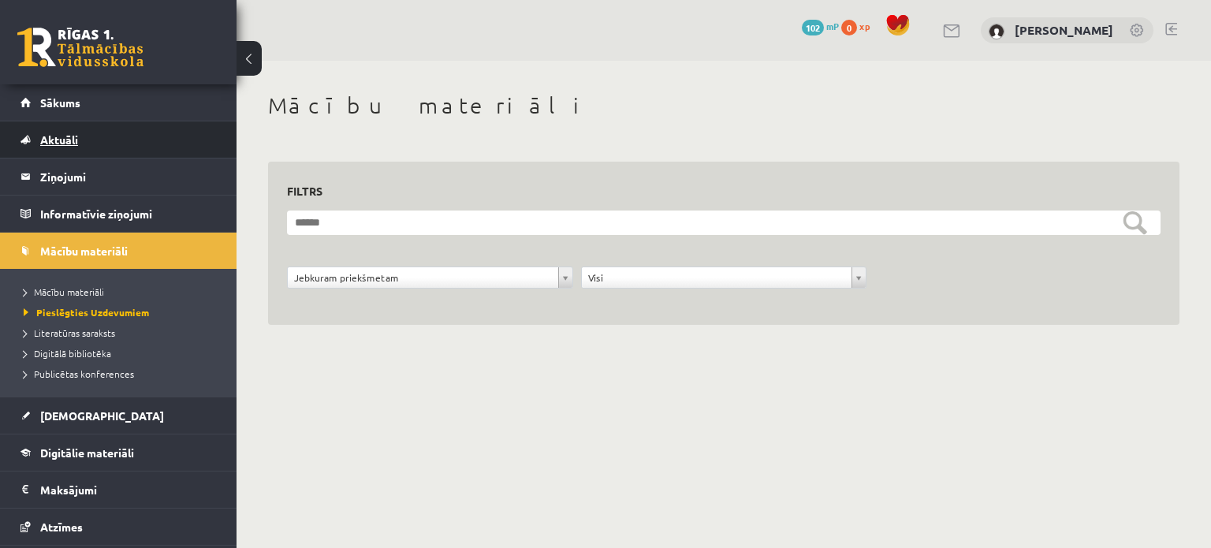
click at [82, 136] on link "Aktuāli" at bounding box center [118, 139] width 196 height 36
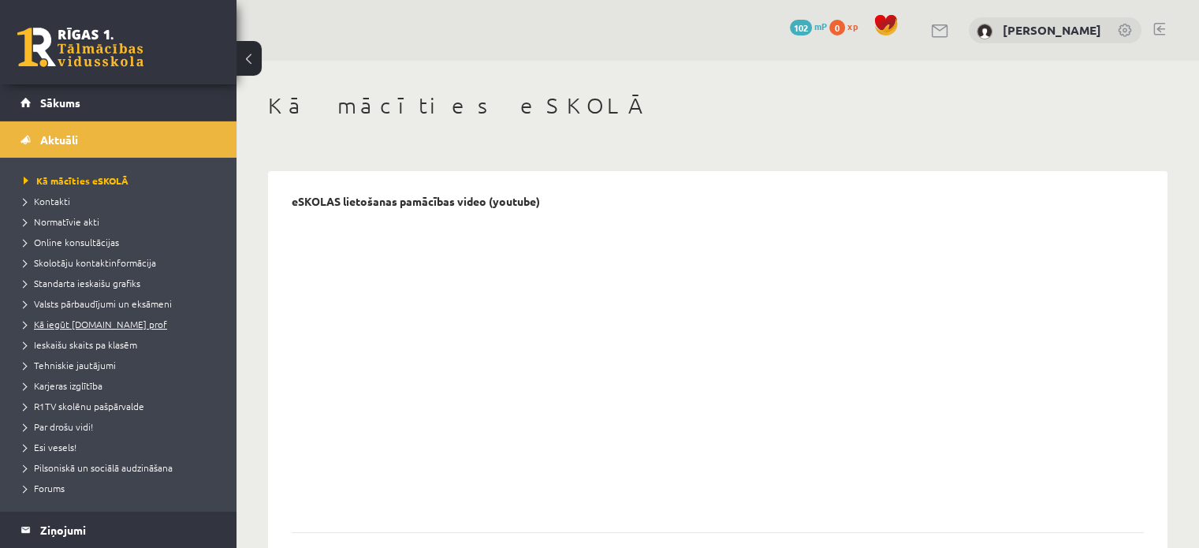
click at [108, 322] on span "Kā iegūt [DOMAIN_NAME] prof" at bounding box center [95, 324] width 143 height 13
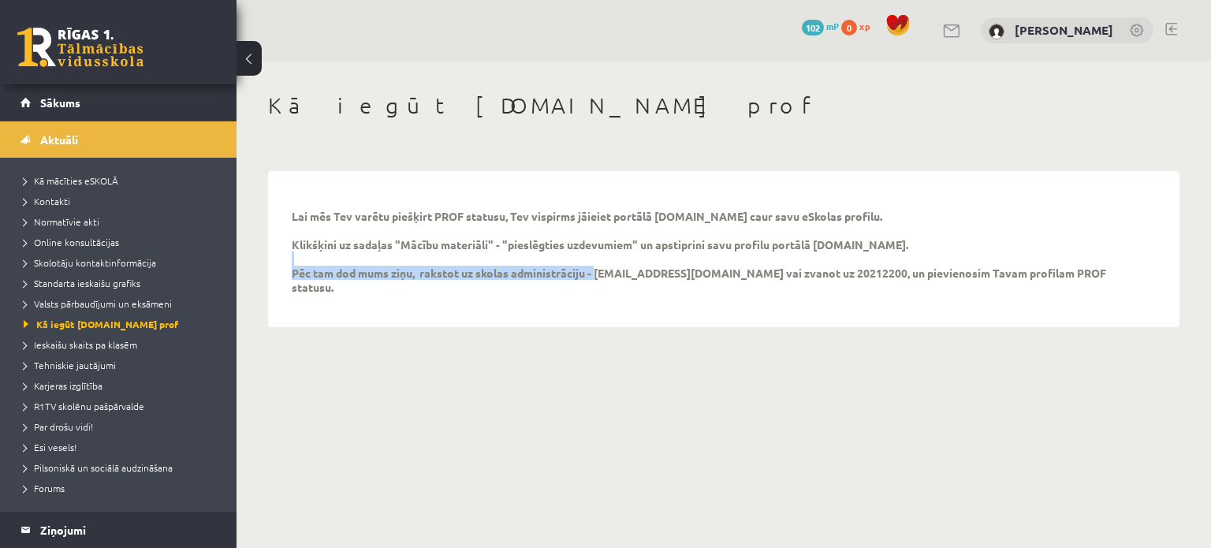
drag, startPoint x: 594, startPoint y: 273, endPoint x: 654, endPoint y: 259, distance: 62.3
click at [654, 259] on p "Lai mēs Tev varētu piešķirt PROF statusu, Tev vispirms jāieiet portālā uzdevumi…" at bounding box center [712, 251] width 840 height 85
click at [655, 260] on p "Lai mēs Tev varētu piešķirt PROF statusu, Tev vispirms jāieiet portālā uzdevumi…" at bounding box center [712, 251] width 840 height 85
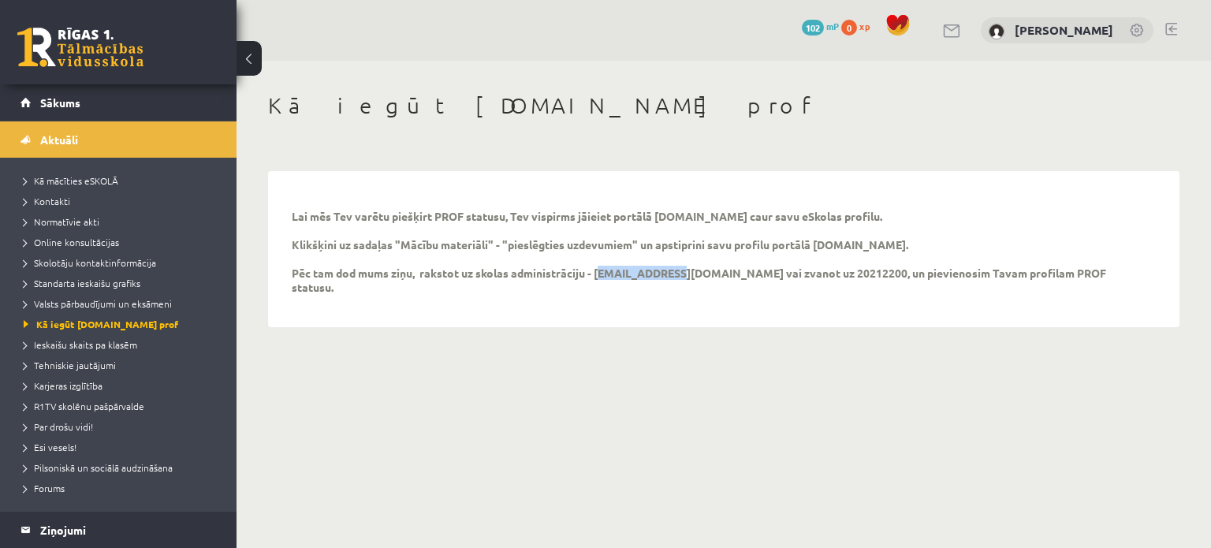
drag, startPoint x: 664, startPoint y: 272, endPoint x: 597, endPoint y: 277, distance: 68.0
click at [597, 277] on p "Lai mēs Tev varētu piešķirt PROF statusu, Tev vispirms jāieiet portālā uzdevumi…" at bounding box center [712, 251] width 840 height 85
copy p "info@r1tv.lv"
click at [74, 91] on link "Sākums" at bounding box center [118, 102] width 196 height 36
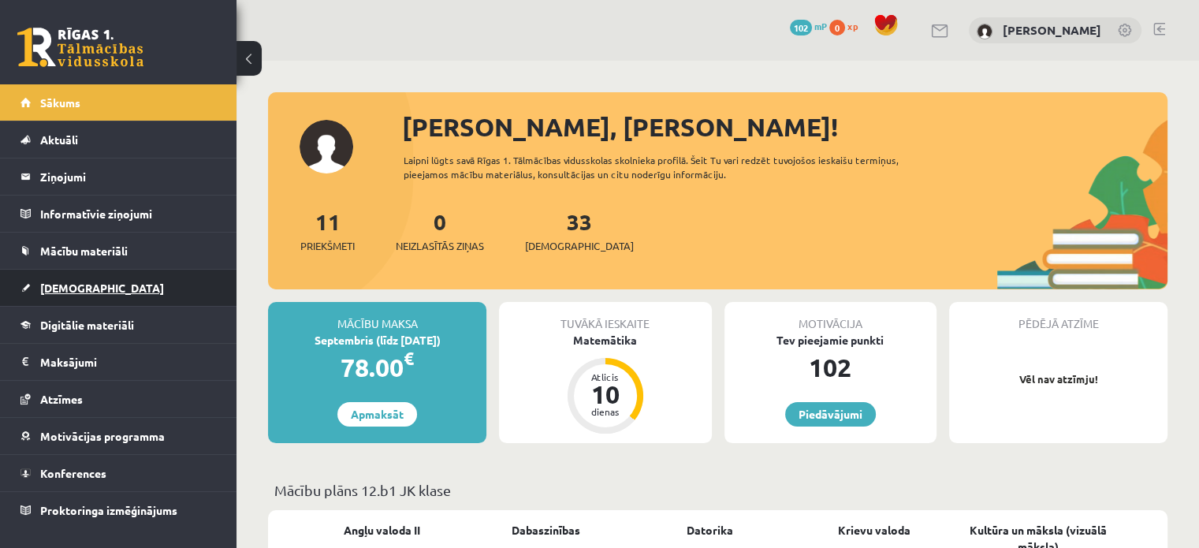
click at [79, 285] on span "[DEMOGRAPHIC_DATA]" at bounding box center [102, 288] width 124 height 14
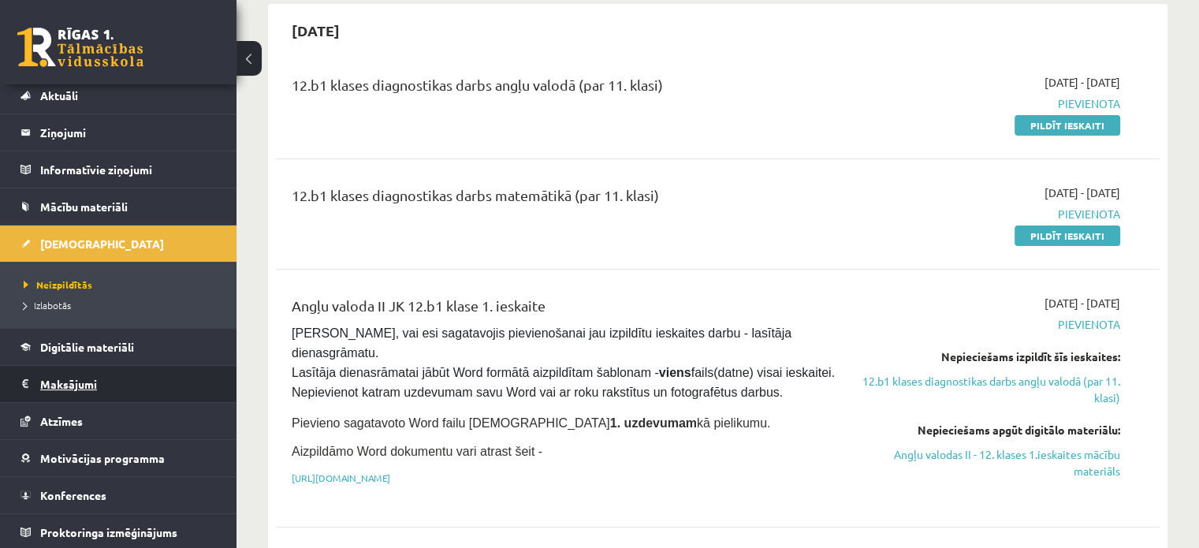
scroll to position [158, 0]
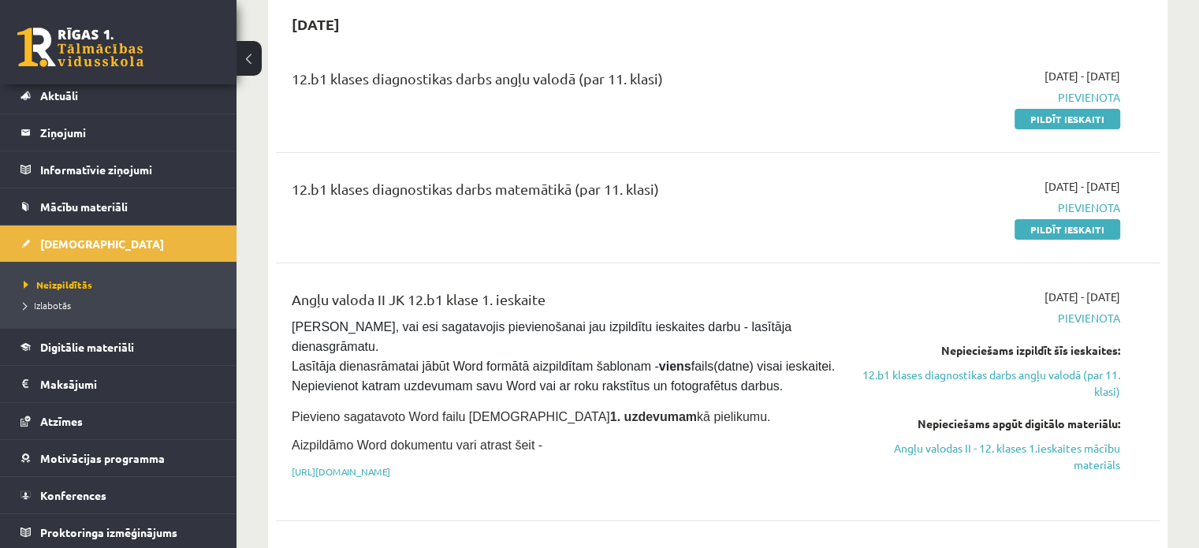
click at [679, 508] on div "Angļu valoda II JK 12.b1 klase 1. ieskaite Pārliecinies, vai esi sagatavojis pi…" at bounding box center [718, 392] width 884 height 238
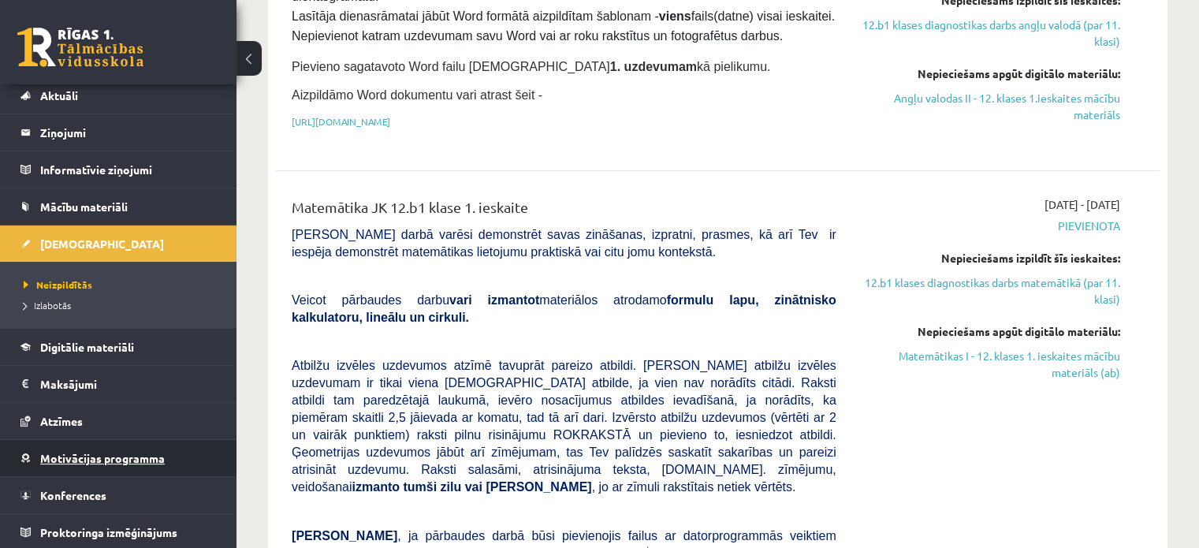
scroll to position [552, 0]
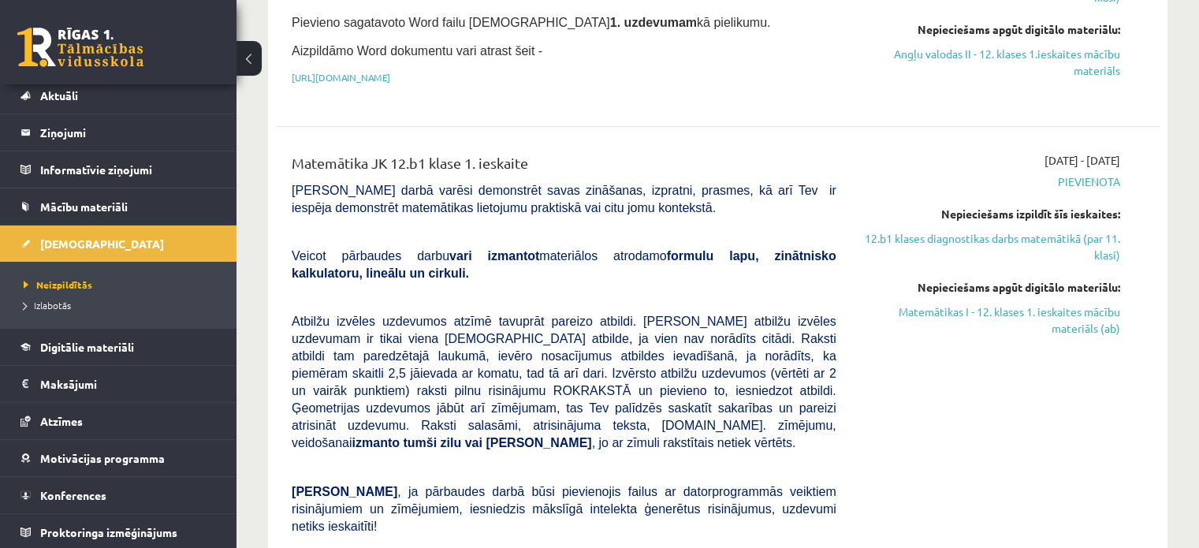
drag, startPoint x: 66, startPoint y: 530, endPoint x: 252, endPoint y: 306, distance: 291.7
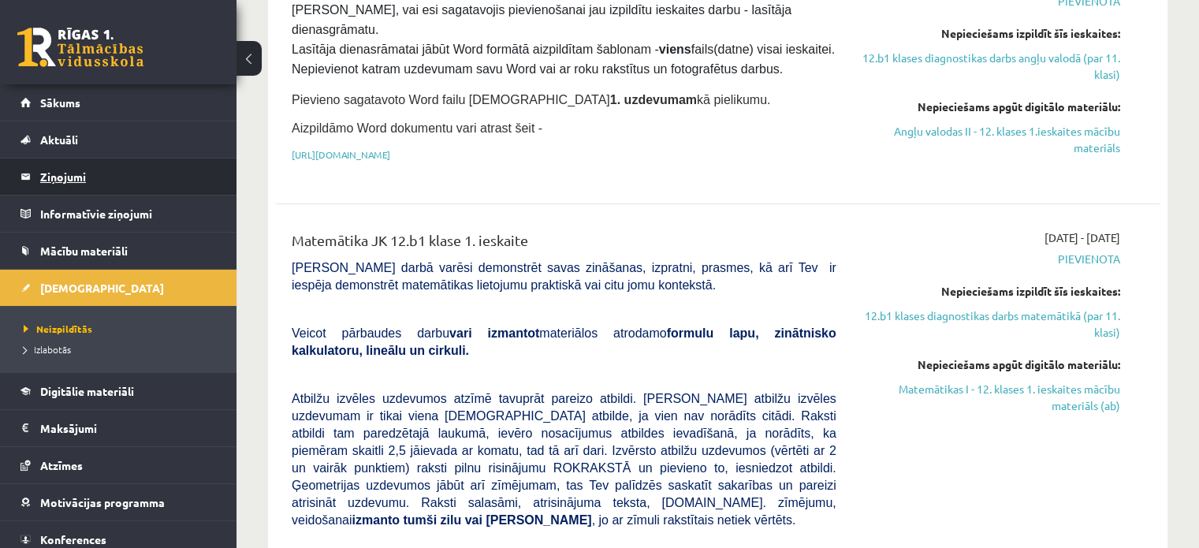
scroll to position [473, 0]
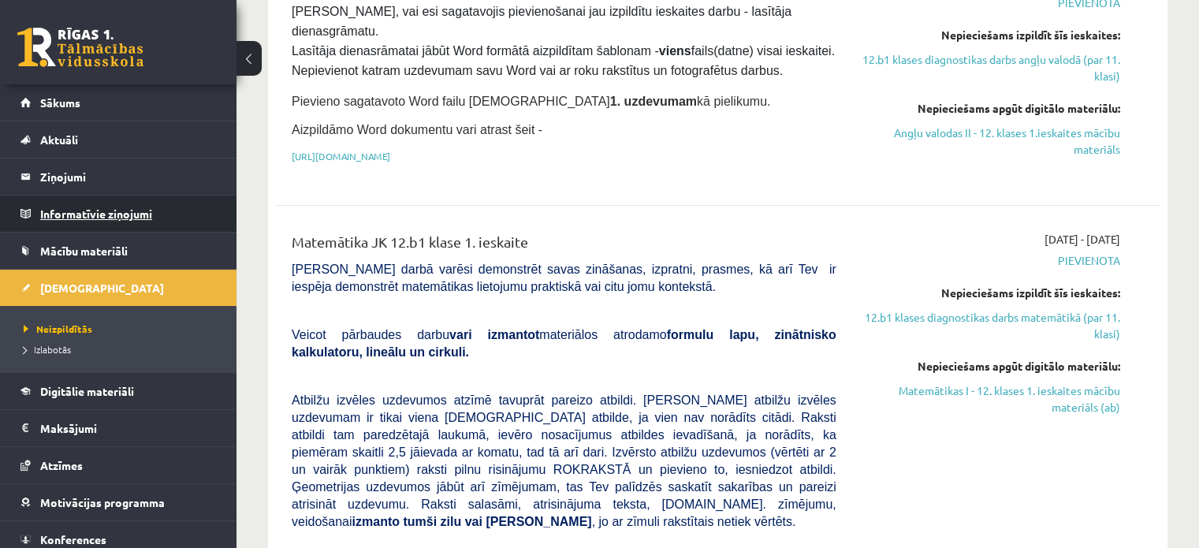
click at [113, 215] on legend "Informatīvie ziņojumi 0" at bounding box center [128, 213] width 177 height 36
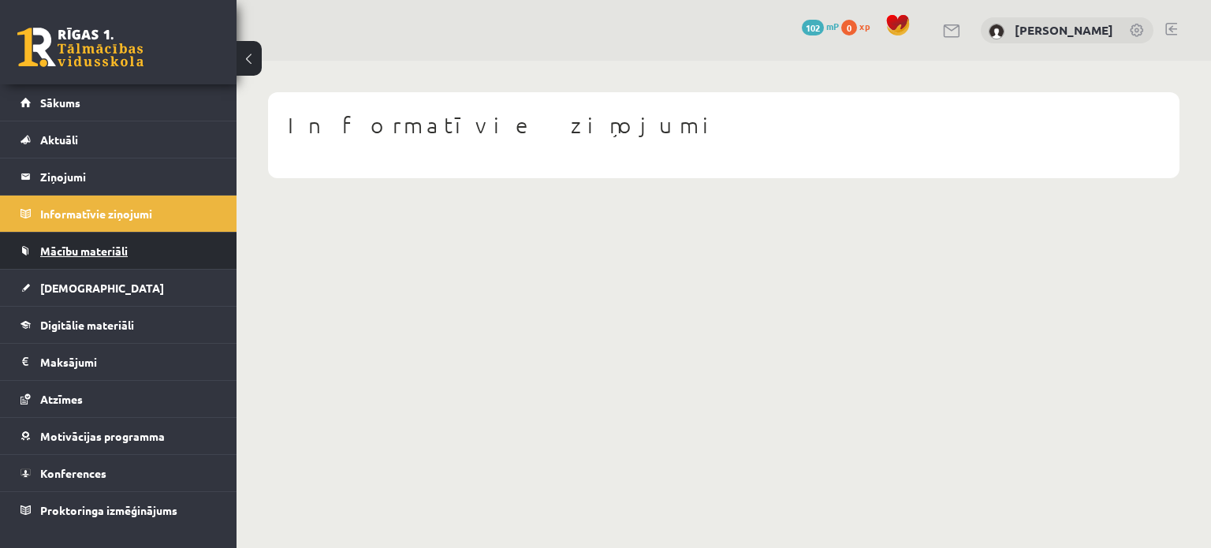
click at [95, 246] on span "Mācību materiāli" at bounding box center [83, 251] width 87 height 14
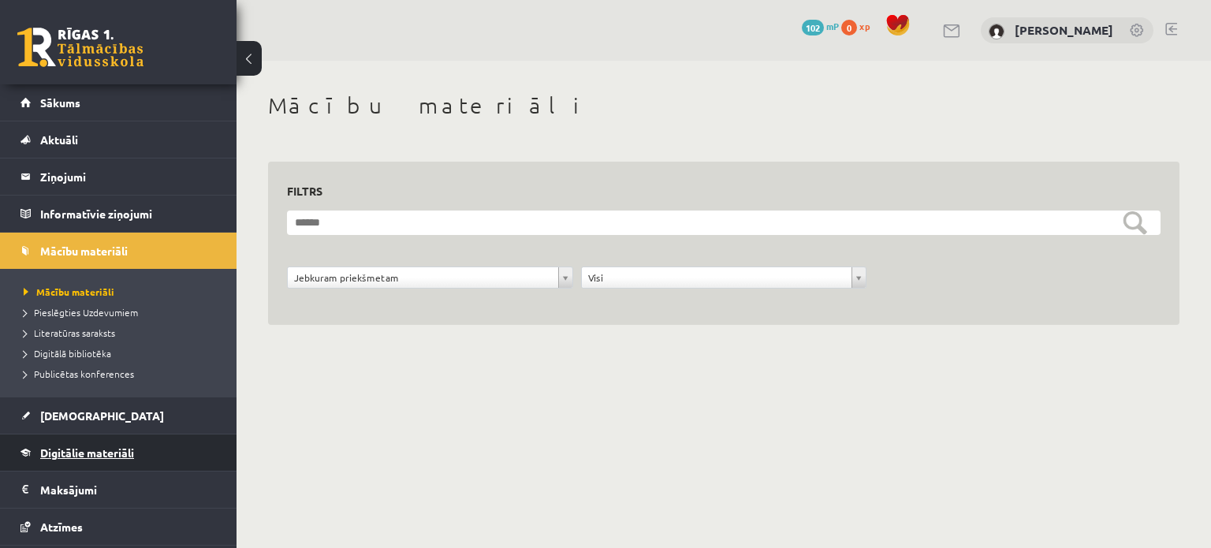
click at [77, 450] on span "Digitālie materiāli" at bounding box center [87, 452] width 94 height 14
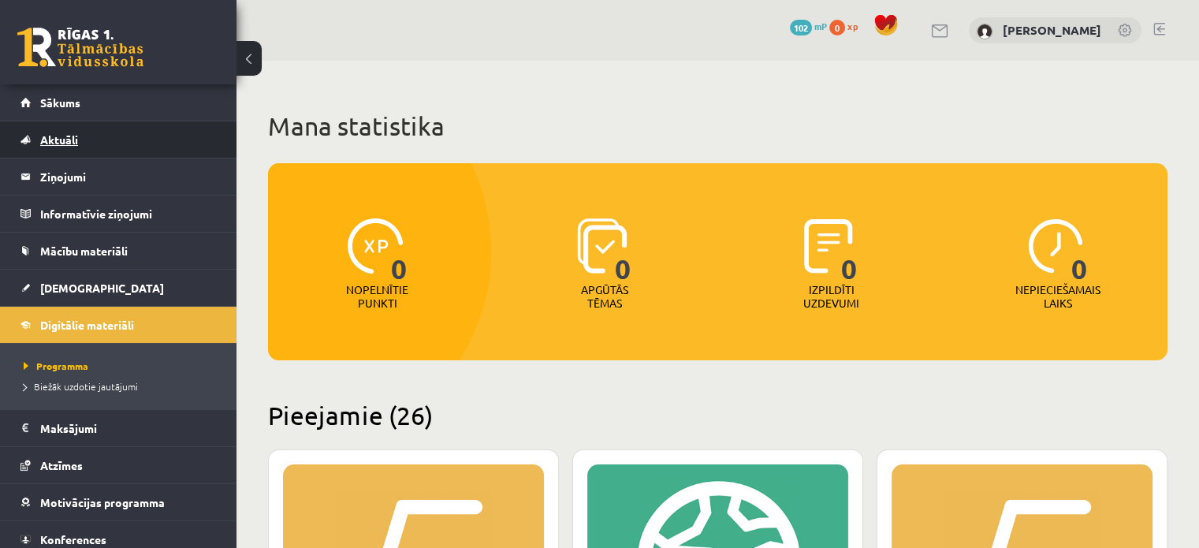
click at [79, 136] on link "Aktuāli" at bounding box center [118, 139] width 196 height 36
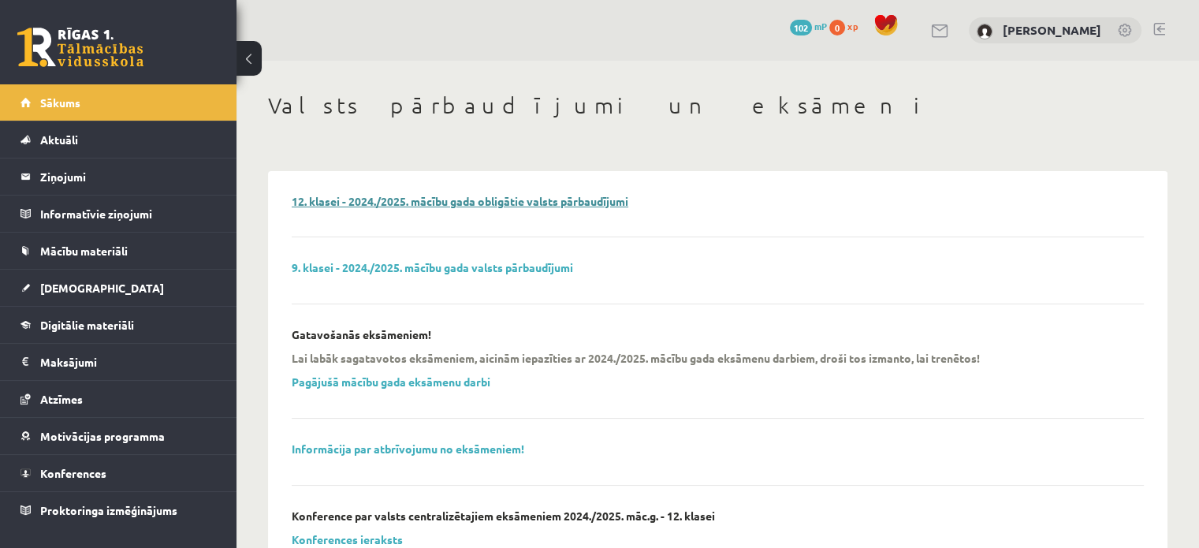
click at [456, 205] on link "12. klasei - 2024./2025. mācību gada obligātie valsts pārbaudījumi" at bounding box center [460, 201] width 337 height 14
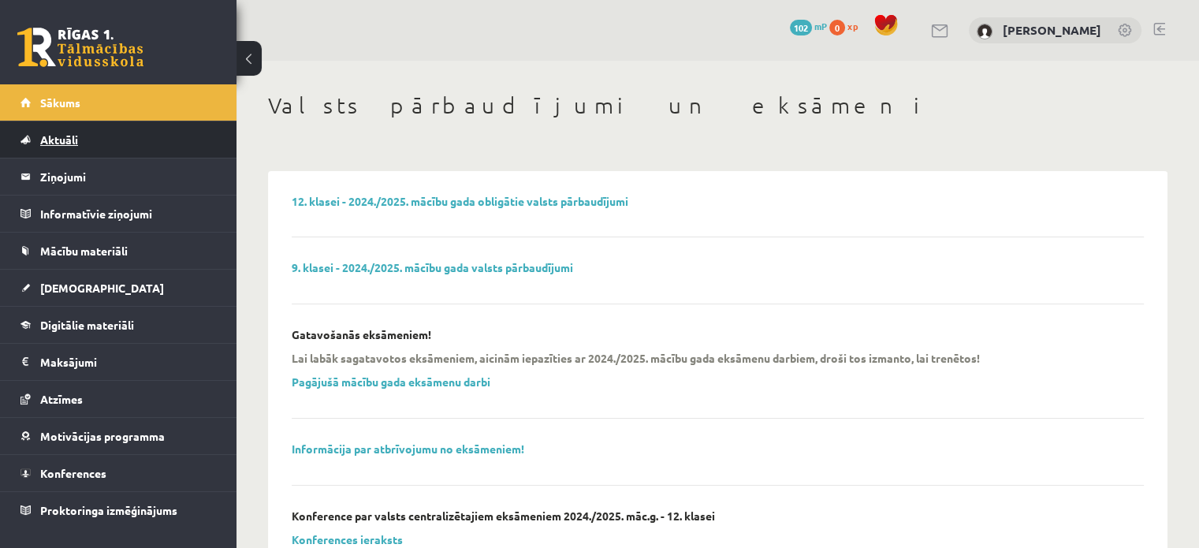
click at [73, 135] on span "Aktuāli" at bounding box center [59, 139] width 38 height 14
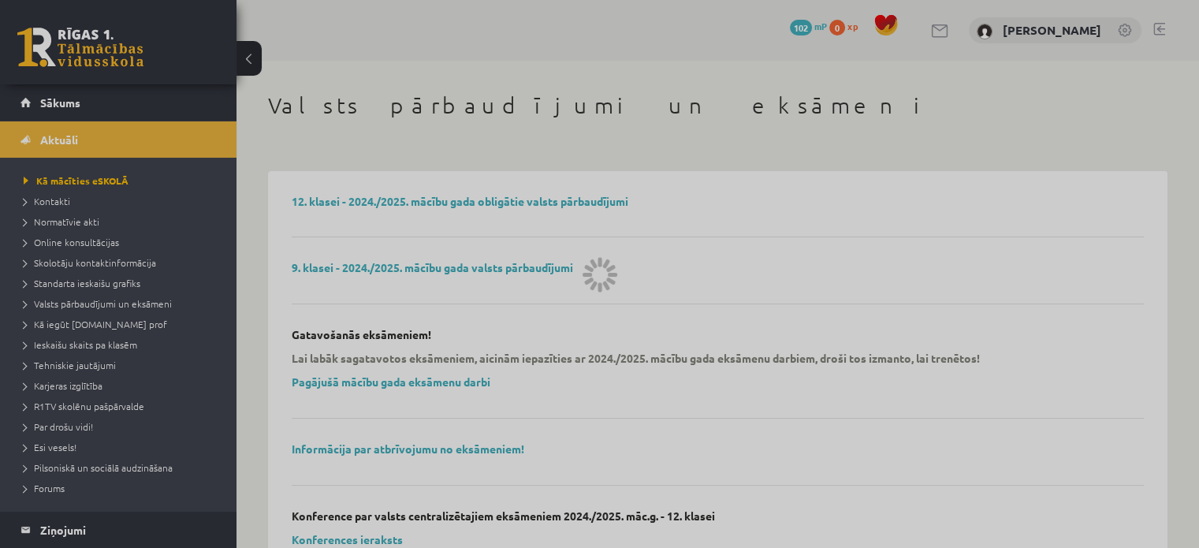
click at [53, 102] on div at bounding box center [599, 274] width 1199 height 548
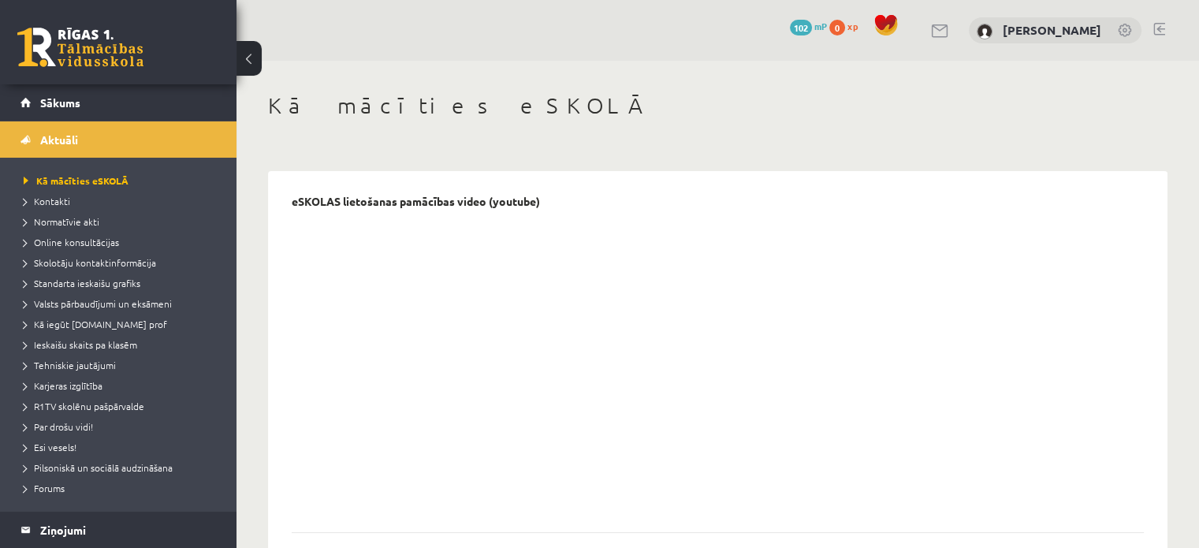
click at [53, 100] on span "Sākums" at bounding box center [60, 102] width 40 height 14
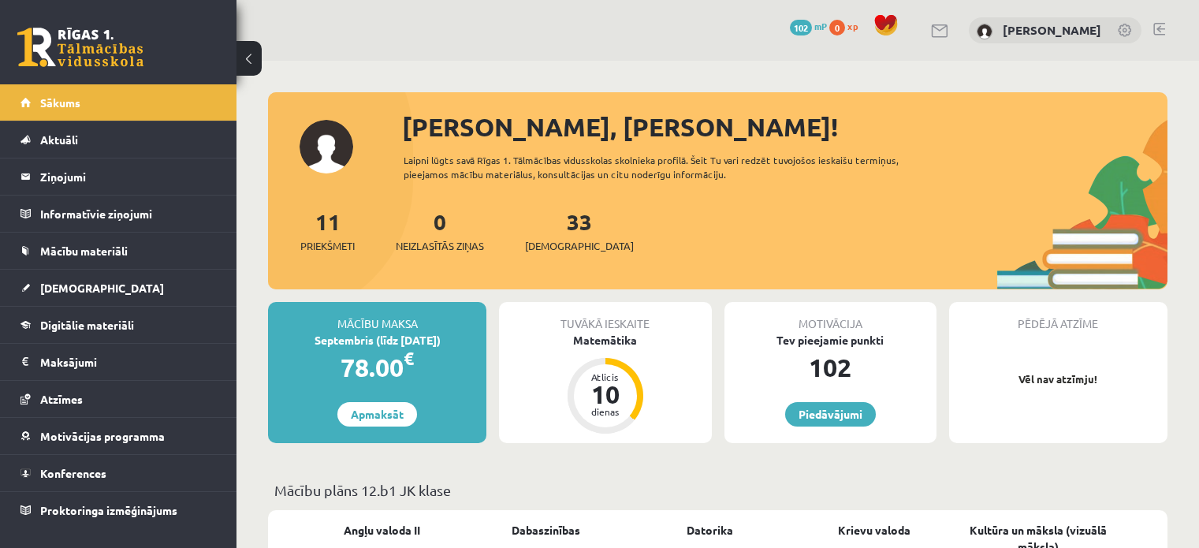
scroll to position [473, 0]
